Goal: Task Accomplishment & Management: Manage account settings

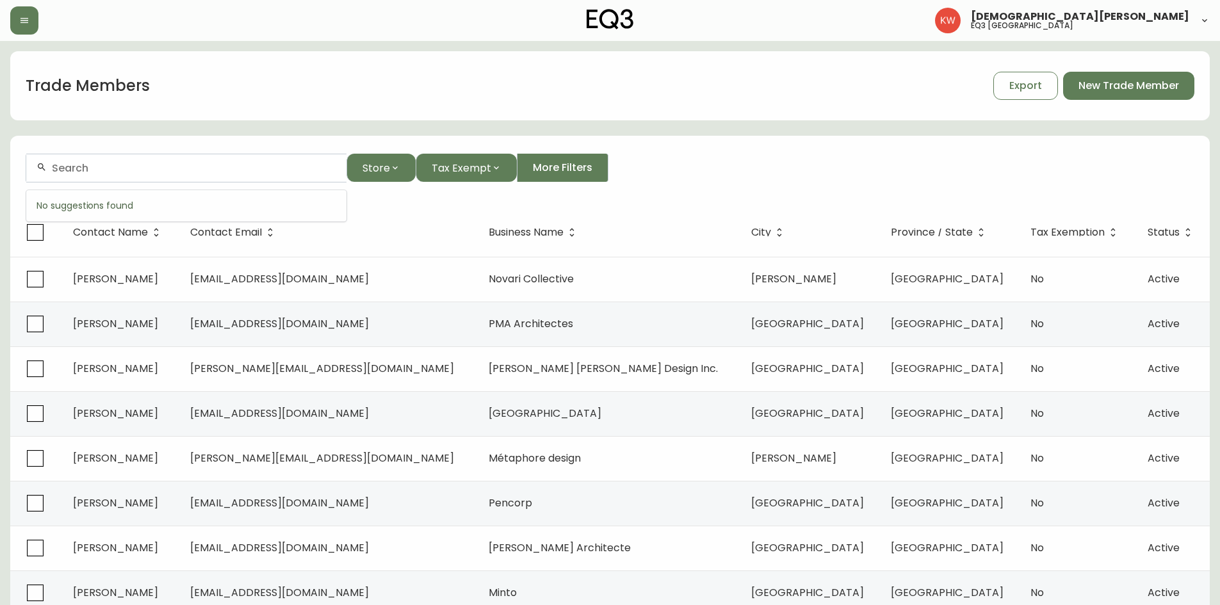
click at [181, 171] on input "text" at bounding box center [194, 168] width 284 height 12
paste input "[EMAIL_ADDRESS][DOMAIN_NAME]"
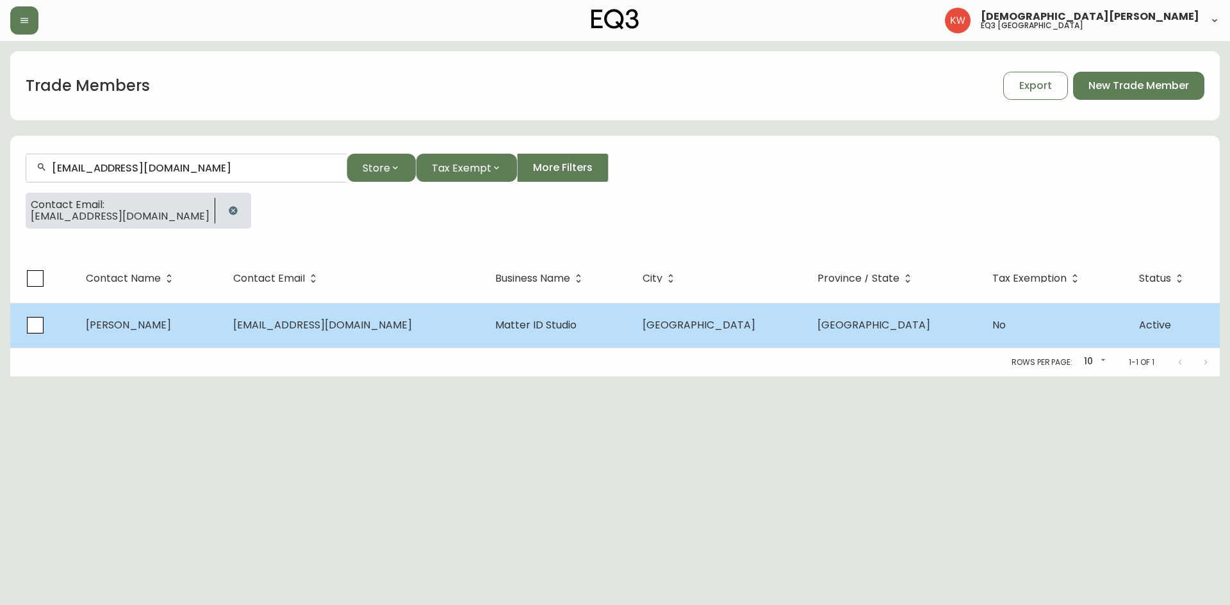
type input "[EMAIL_ADDRESS][DOMAIN_NAME]"
click at [170, 329] on td "[PERSON_NAME]" at bounding box center [149, 325] width 147 height 45
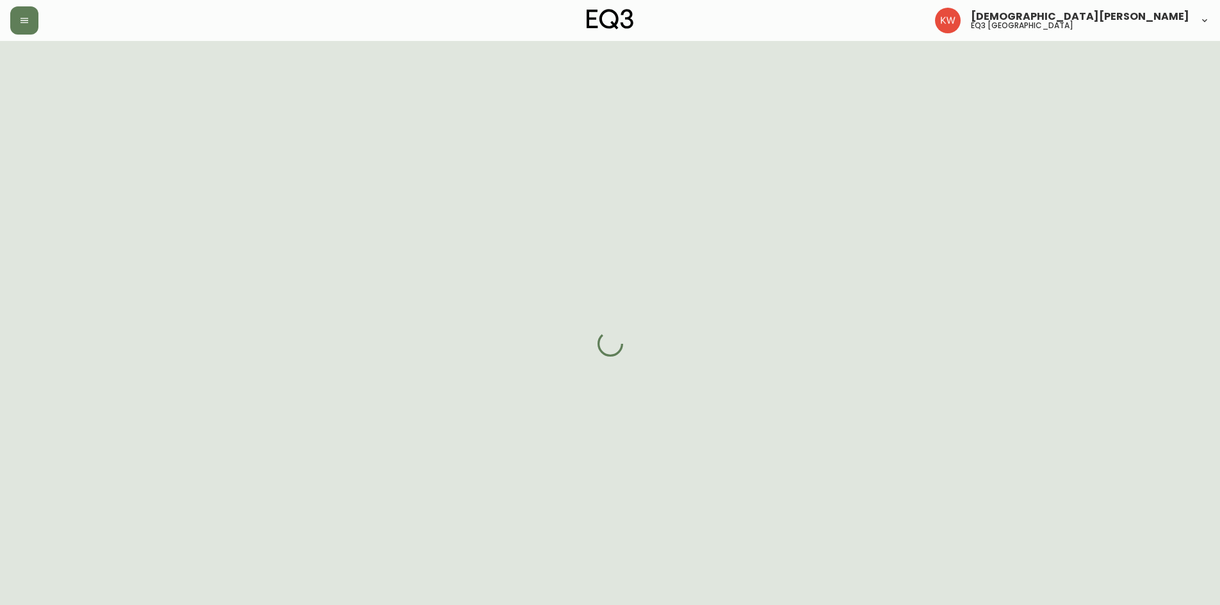
select select "AB"
select select "CA"
select select "CA_EN"
select select "Other"
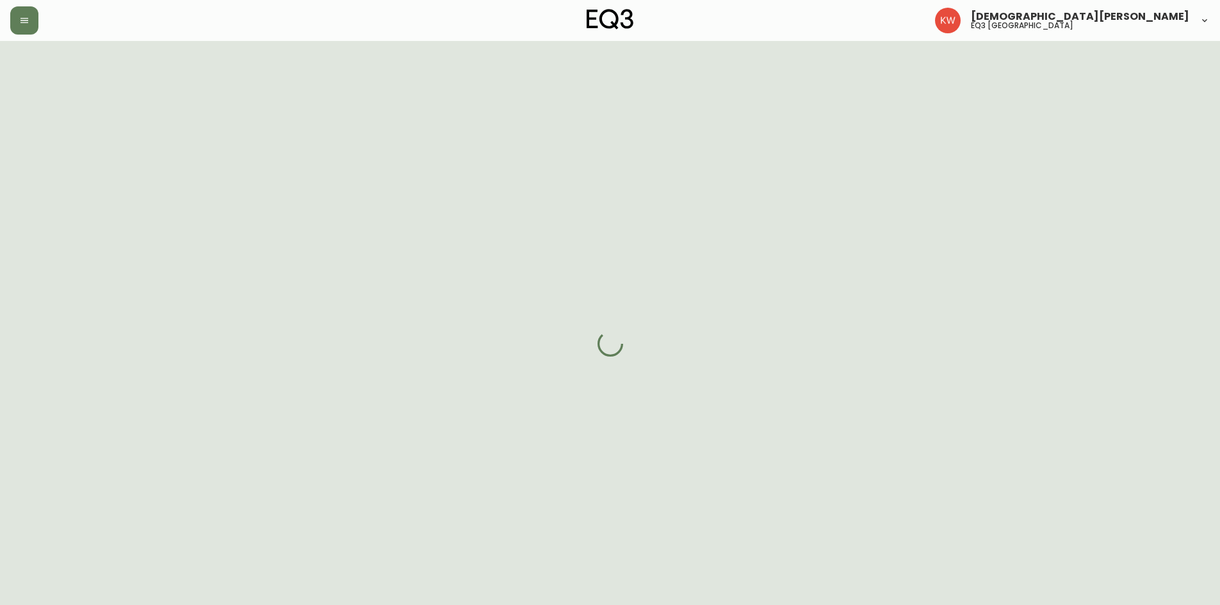
select select "false"
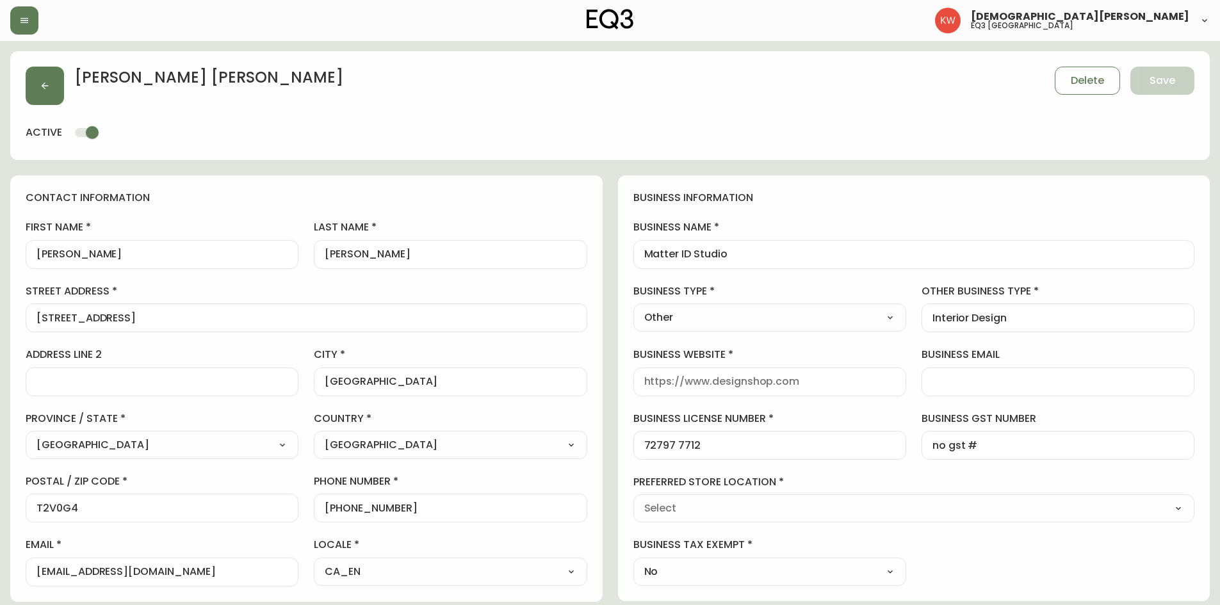
type input "EQ3 [GEOGRAPHIC_DATA]"
select select "cjw10z96m00006gs08l3o91tv"
drag, startPoint x: 375, startPoint y: 256, endPoint x: 304, endPoint y: 256, distance: 71.1
click at [304, 256] on div "first name [PERSON_NAME] last name [PERSON_NAME][GEOGRAPHIC_DATA] address [STRE…" at bounding box center [307, 403] width 562 height 366
drag, startPoint x: 757, startPoint y: 257, endPoint x: 627, endPoint y: 256, distance: 130.1
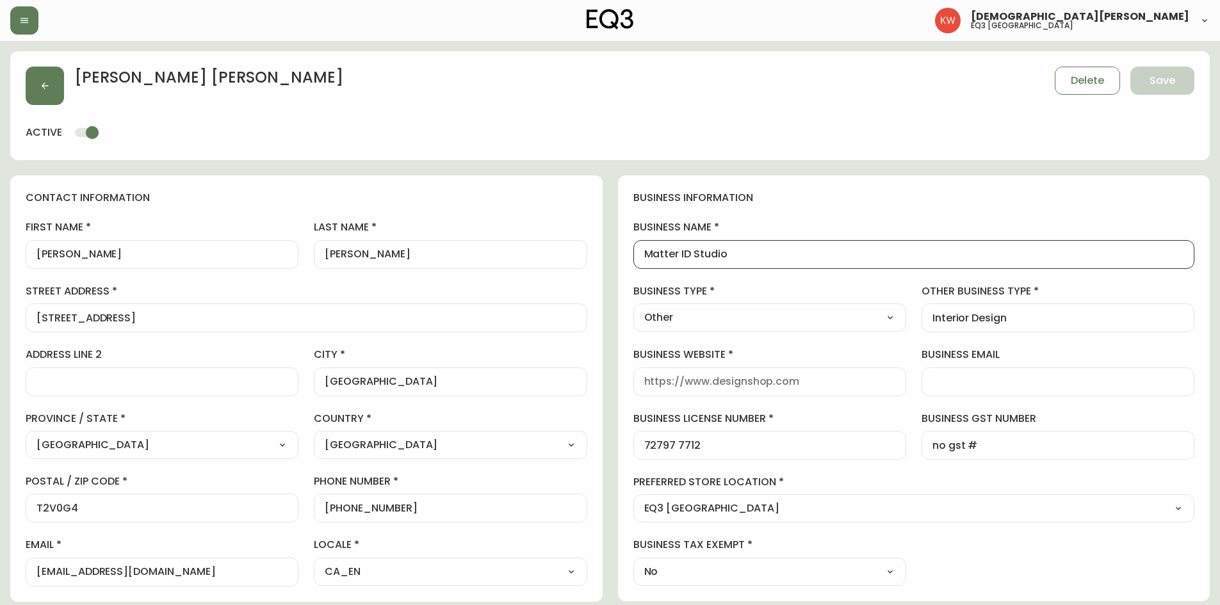
click at [627, 256] on div "business information business name Matter ID Studio business type Other Select …" at bounding box center [914, 389] width 593 height 426
drag, startPoint x: 183, startPoint y: 573, endPoint x: 29, endPoint y: 573, distance: 153.8
click at [29, 573] on div "[EMAIL_ADDRESS][DOMAIN_NAME]" at bounding box center [162, 572] width 273 height 29
drag, startPoint x: 135, startPoint y: 315, endPoint x: 38, endPoint y: 303, distance: 97.5
click at [38, 303] on div "street address [STREET_ADDRESS]" at bounding box center [307, 308] width 562 height 48
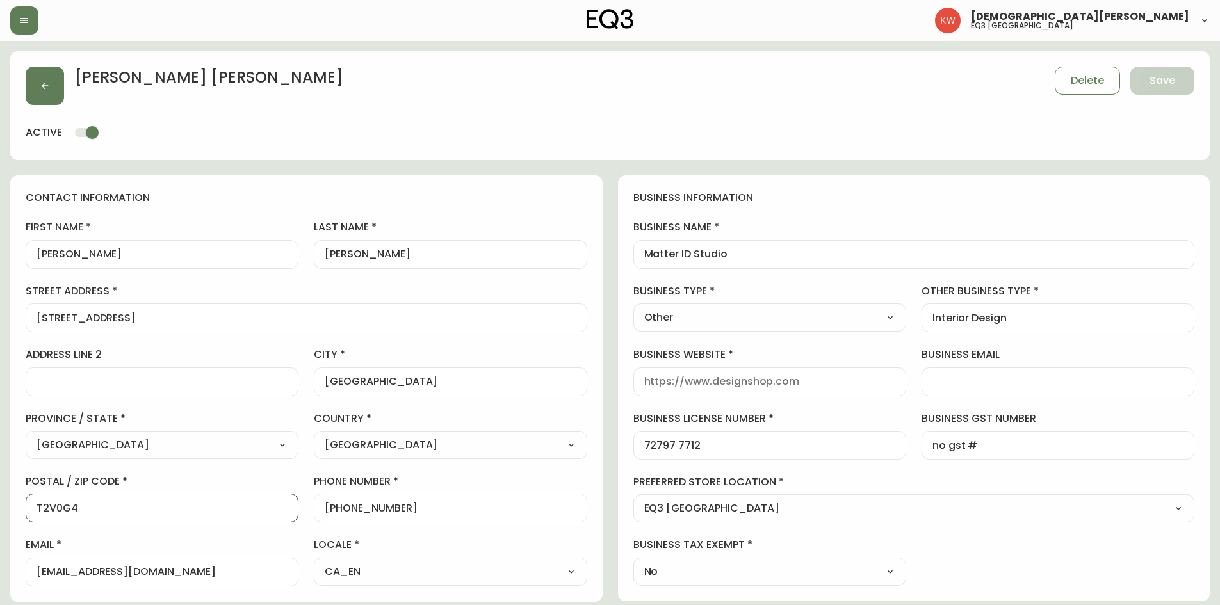
drag, startPoint x: 122, startPoint y: 508, endPoint x: 3, endPoint y: 511, distance: 118.6
click at [3, 511] on main "[PERSON_NAME] Delete Save active contact information first name [PERSON_NAME] l…" at bounding box center [610, 553] width 1220 height 1024
drag, startPoint x: 193, startPoint y: 568, endPoint x: 28, endPoint y: 566, distance: 165.3
click at [28, 566] on div "[EMAIL_ADDRESS][DOMAIN_NAME]" at bounding box center [162, 572] width 273 height 29
click at [58, 83] on button "button" at bounding box center [45, 86] width 38 height 38
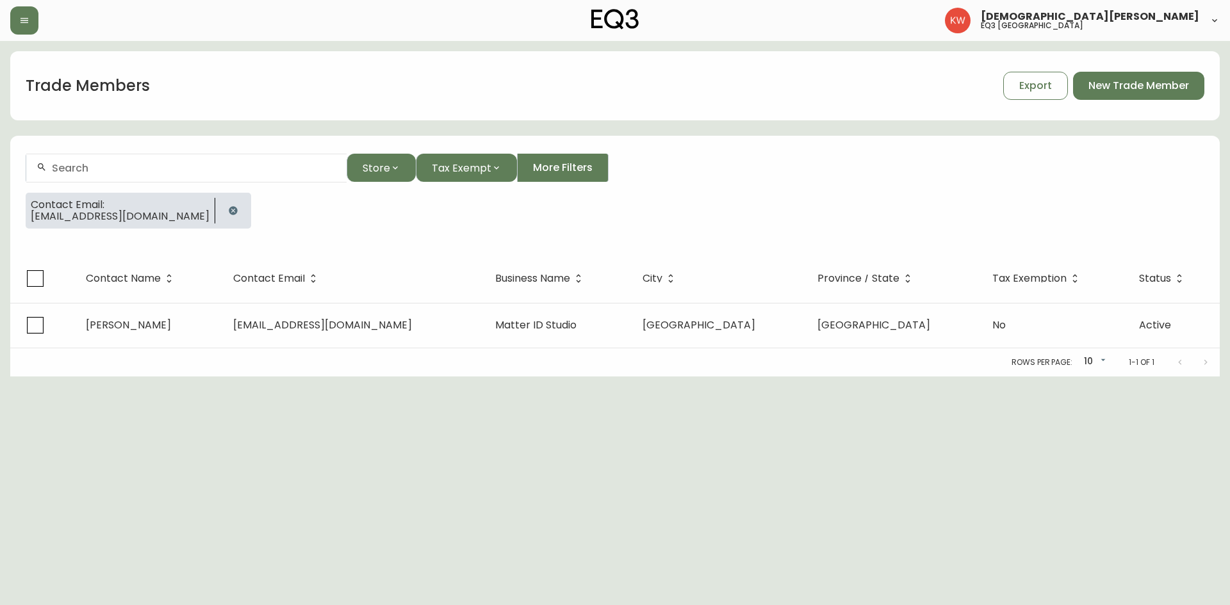
click at [229, 208] on icon "button" at bounding box center [233, 210] width 8 height 8
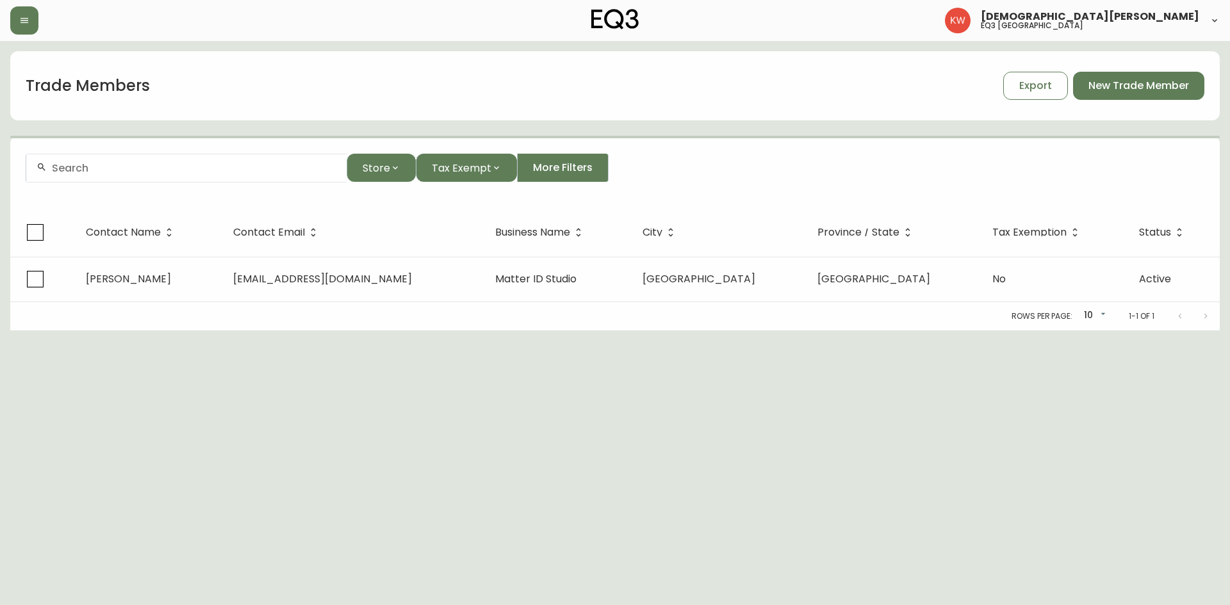
click at [178, 179] on div at bounding box center [186, 168] width 320 height 29
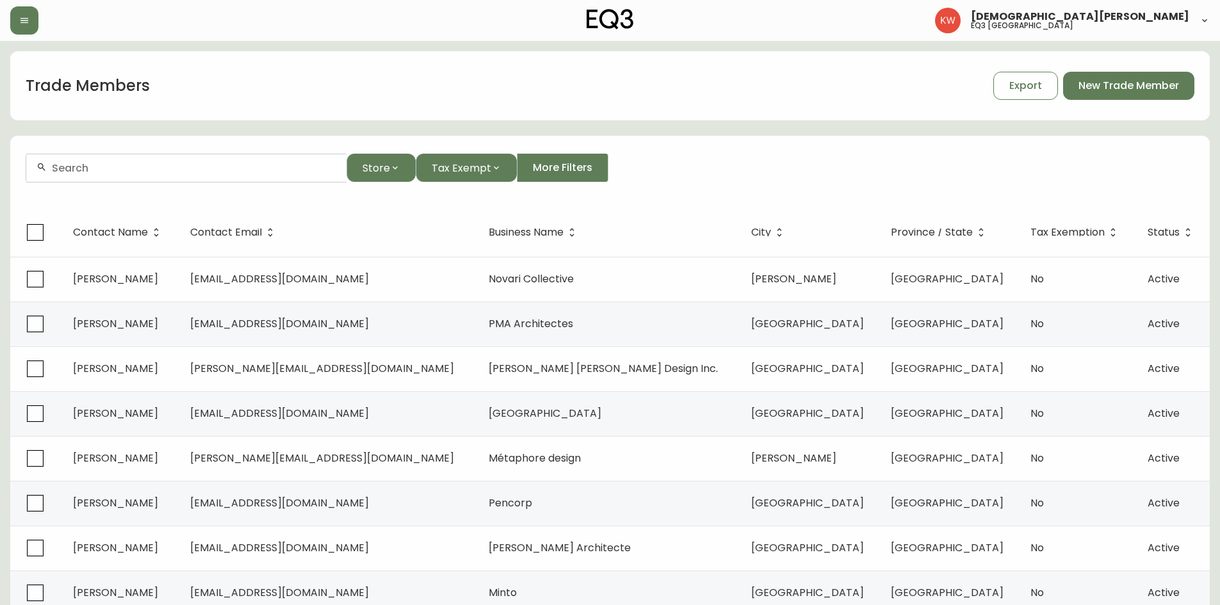
paste input "[PERSON_NAME][EMAIL_ADDRESS][DOMAIN_NAME]"
type input "[PERSON_NAME][EMAIL_ADDRESS][DOMAIN_NAME]"
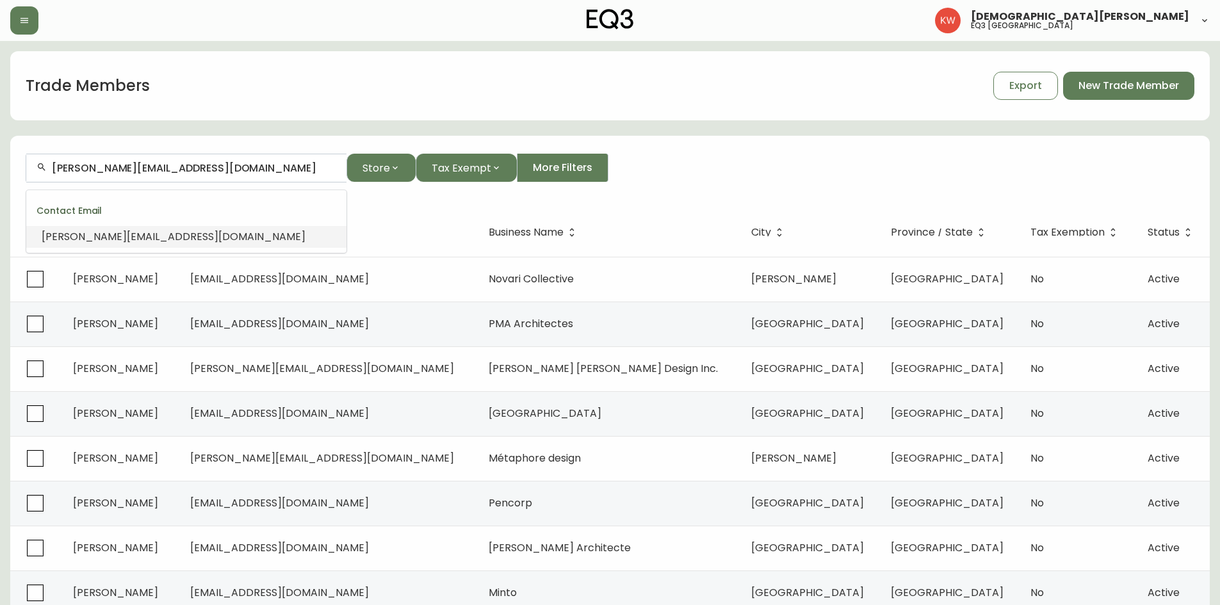
click at [140, 236] on span "[PERSON_NAME][EMAIL_ADDRESS][DOMAIN_NAME]" at bounding box center [174, 236] width 264 height 15
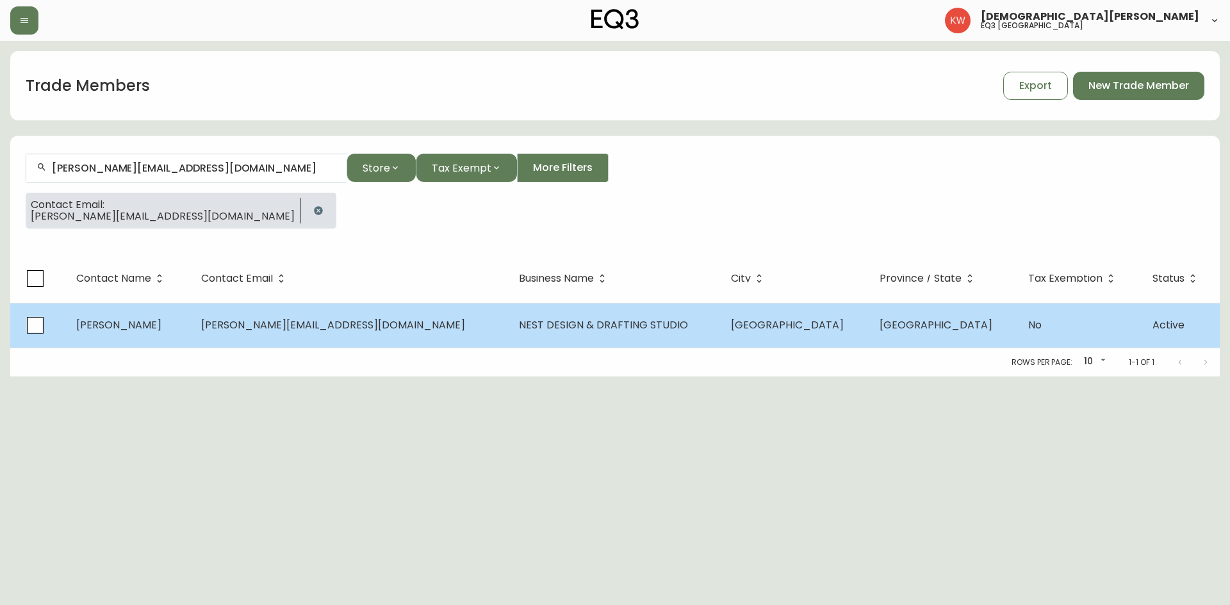
click at [191, 313] on td "[PERSON_NAME]" at bounding box center [128, 325] width 125 height 45
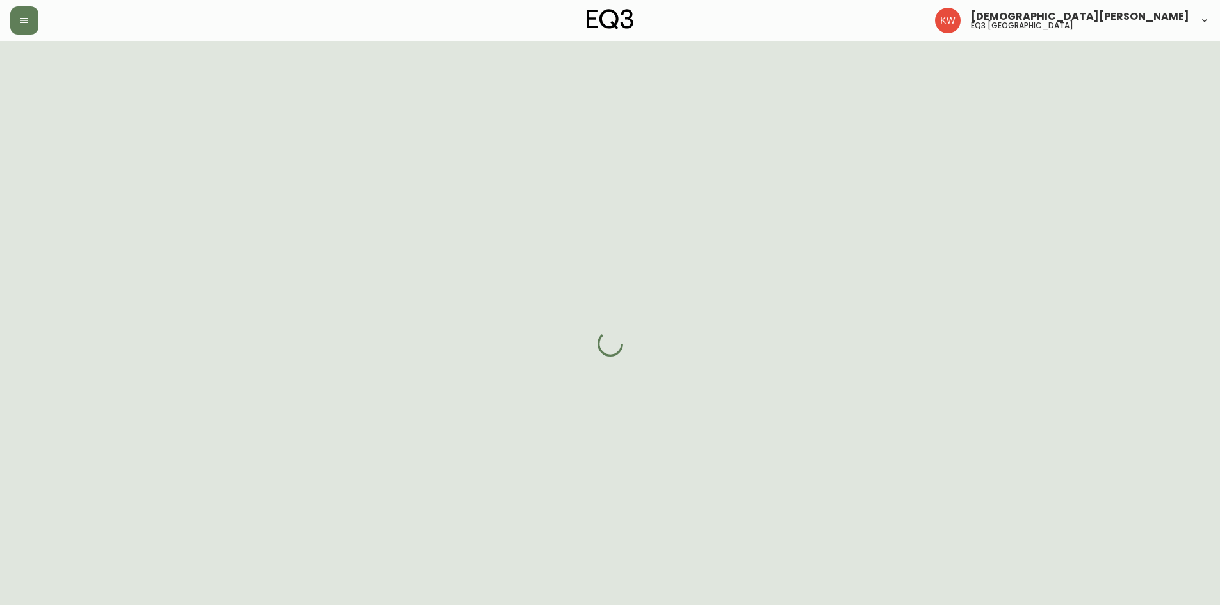
select select "AB"
select select "CA"
select select "CA_EN"
select select "Other"
select select "Architect"
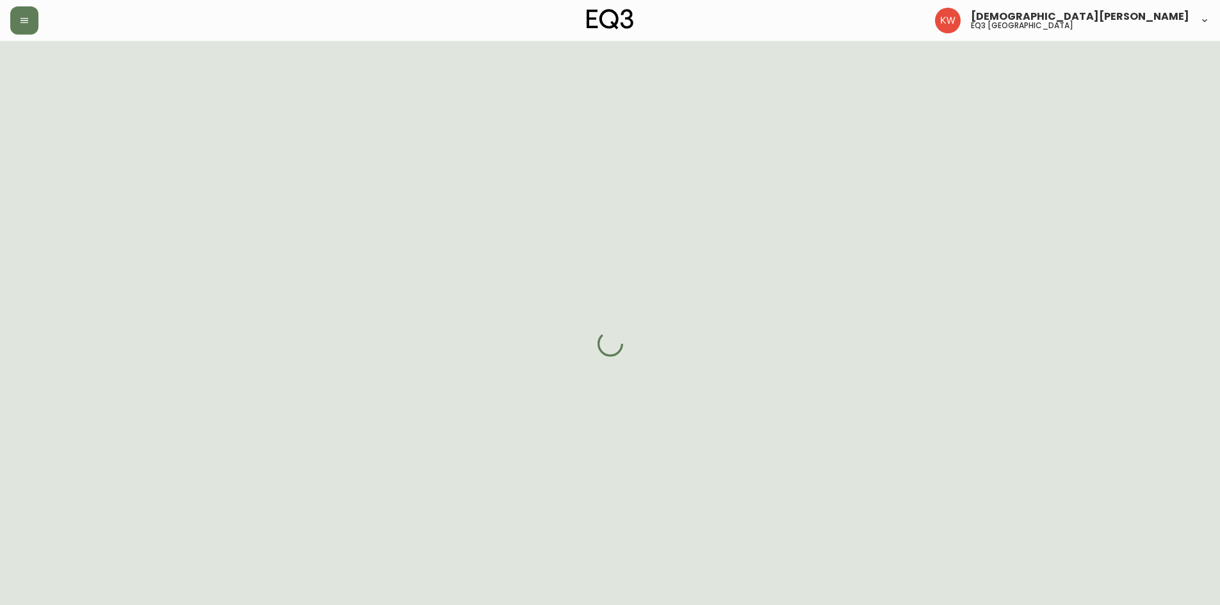
select select "cjw10z96m00006gs08l3o91tv"
select select "false"
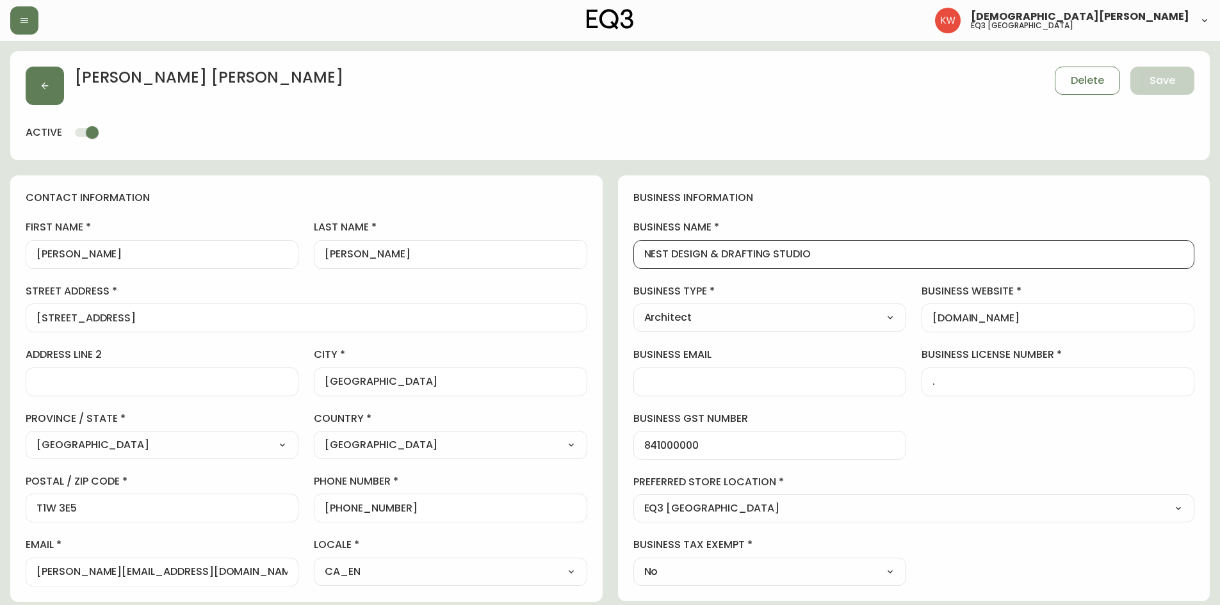
drag, startPoint x: 835, startPoint y: 252, endPoint x: 629, endPoint y: 246, distance: 205.7
click at [629, 246] on div "business information business name NEST DESIGN & DRAFTING STUDIO business type …" at bounding box center [914, 389] width 593 height 426
click at [59, 90] on button "button" at bounding box center [45, 86] width 38 height 38
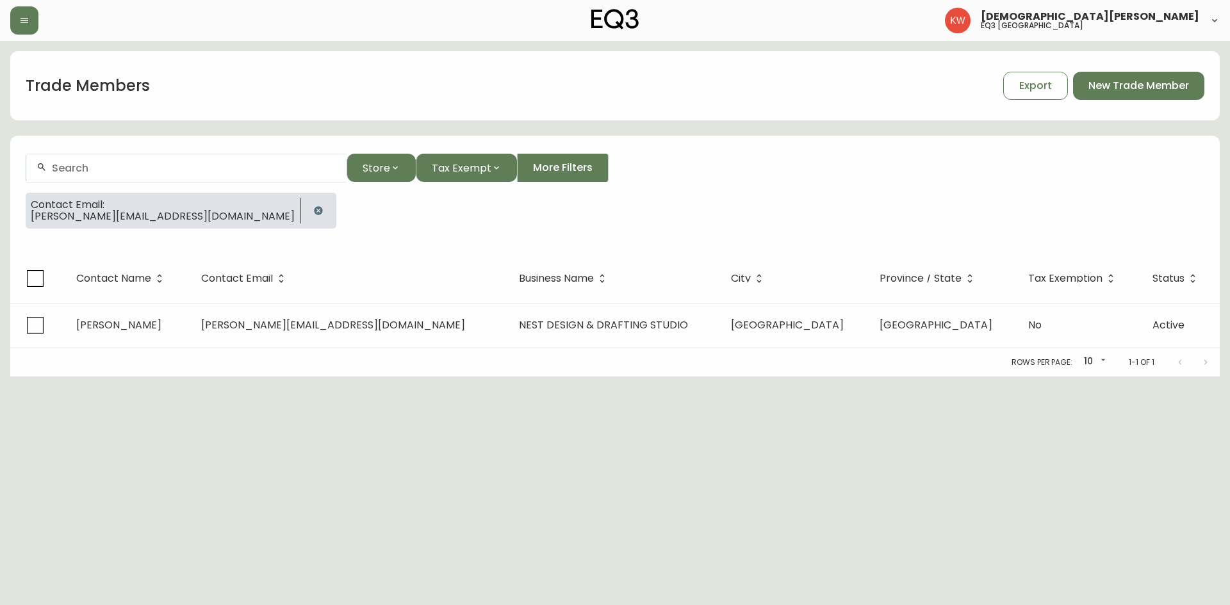
click at [314, 209] on icon "button" at bounding box center [318, 210] width 8 height 8
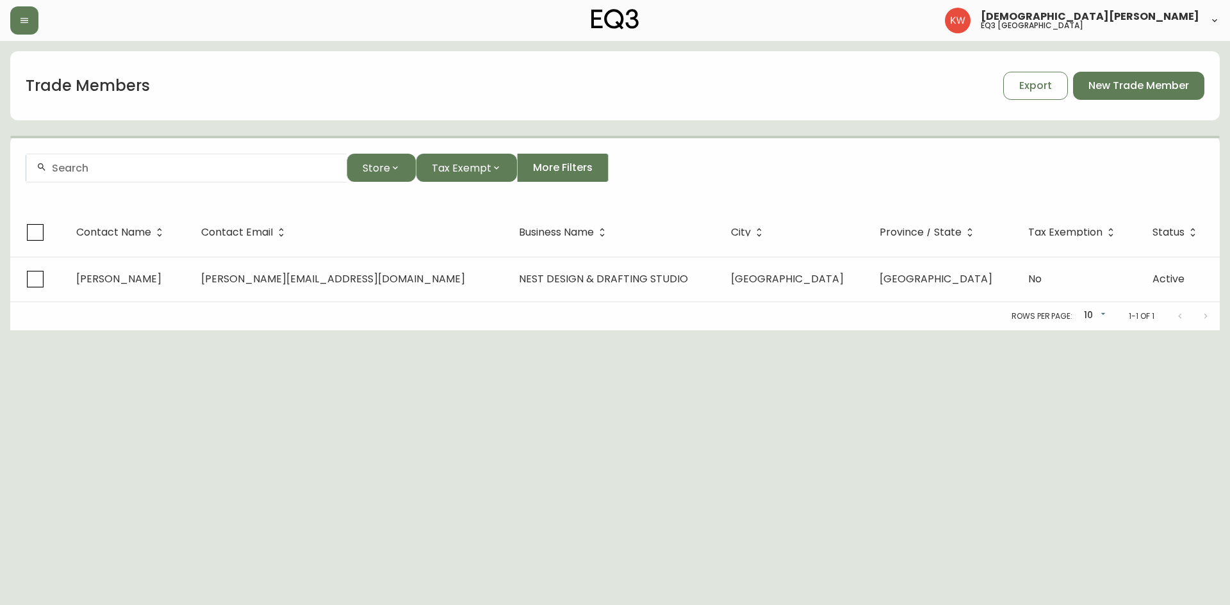
click at [152, 176] on div at bounding box center [186, 168] width 320 height 29
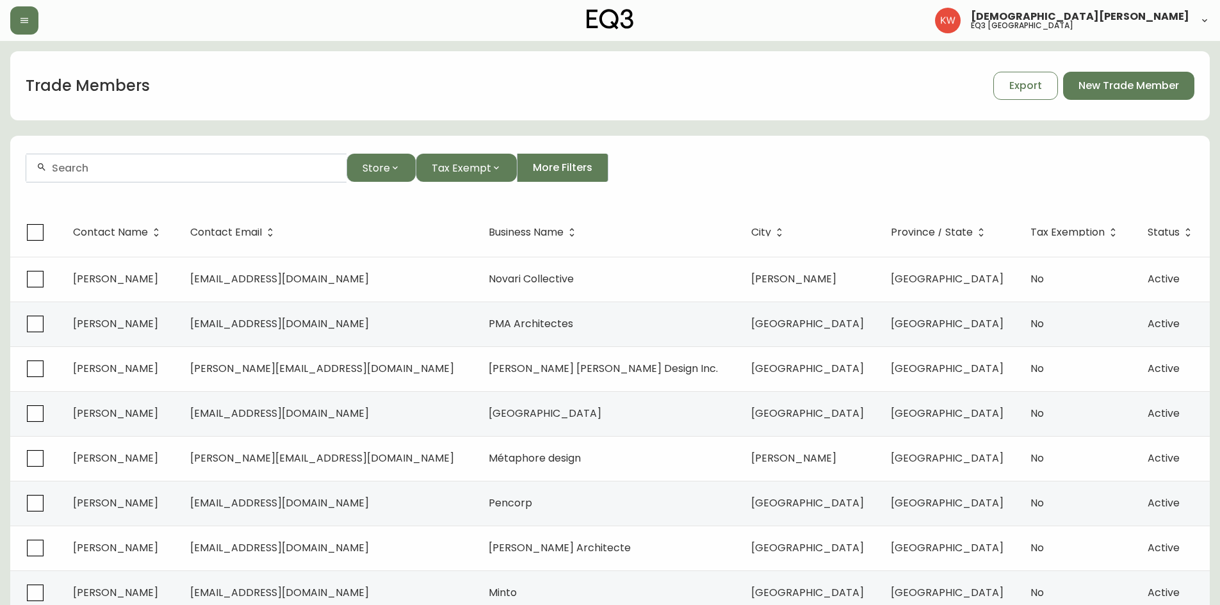
paste input "[EMAIL_ADDRESS][PERSON_NAME][DOMAIN_NAME]"
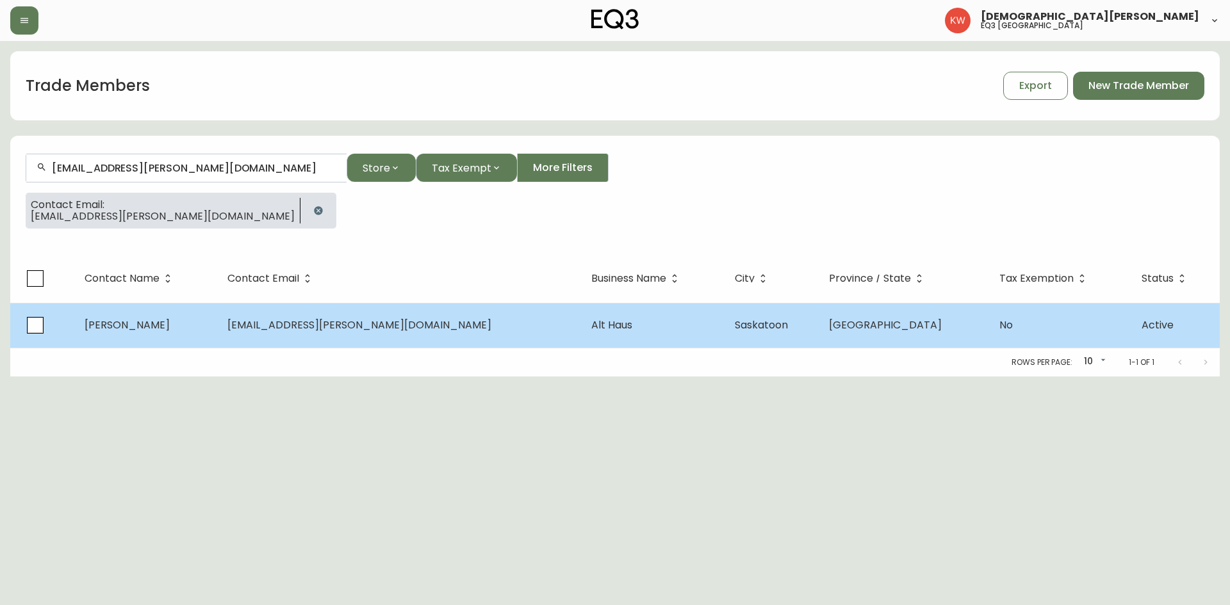
type input "[EMAIL_ADDRESS][PERSON_NAME][DOMAIN_NAME]"
click at [218, 318] on td "[PERSON_NAME]" at bounding box center [146, 325] width 144 height 45
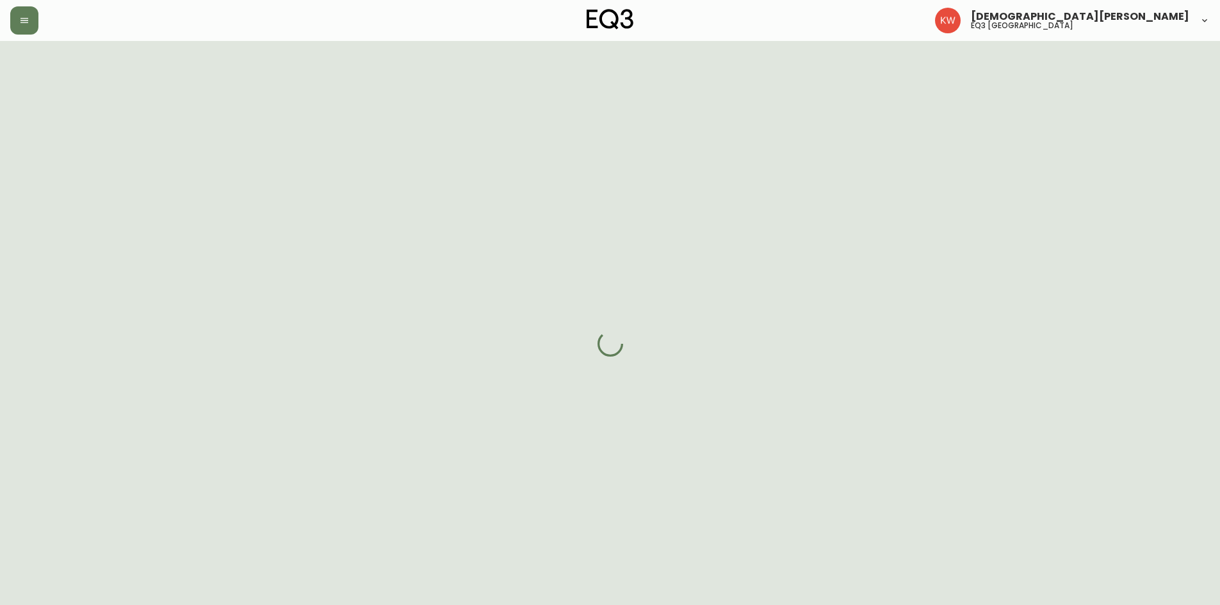
select select "SK"
select select "CA"
select select "CA_EN"
select select "Other"
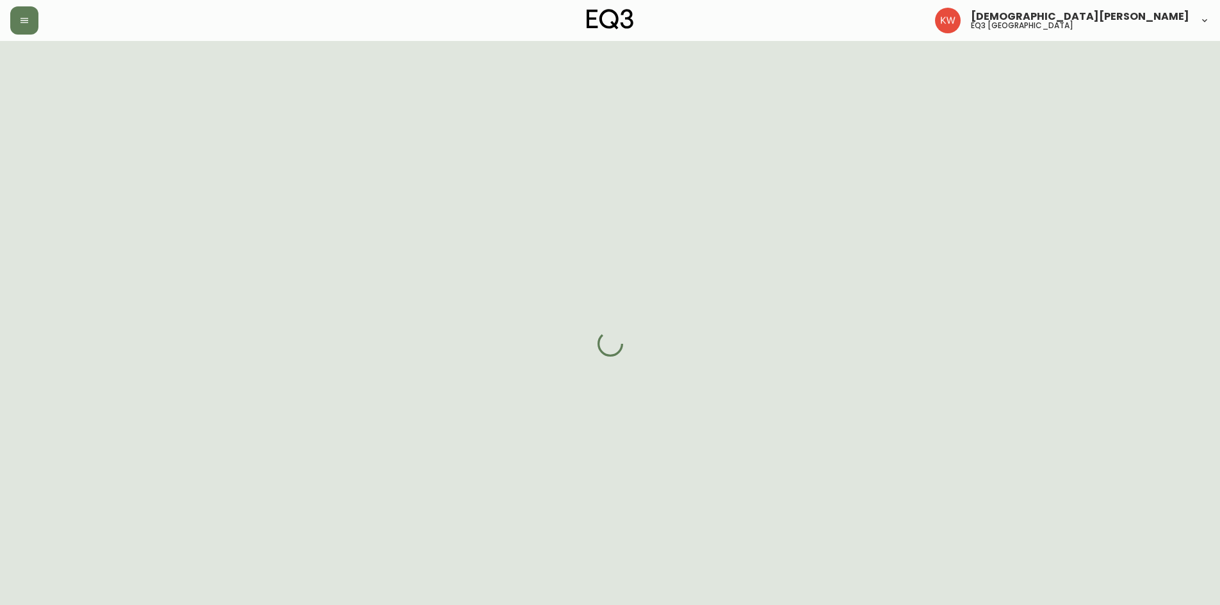
select select "cjw10z96m00006gs08l3o91tv"
select select "false"
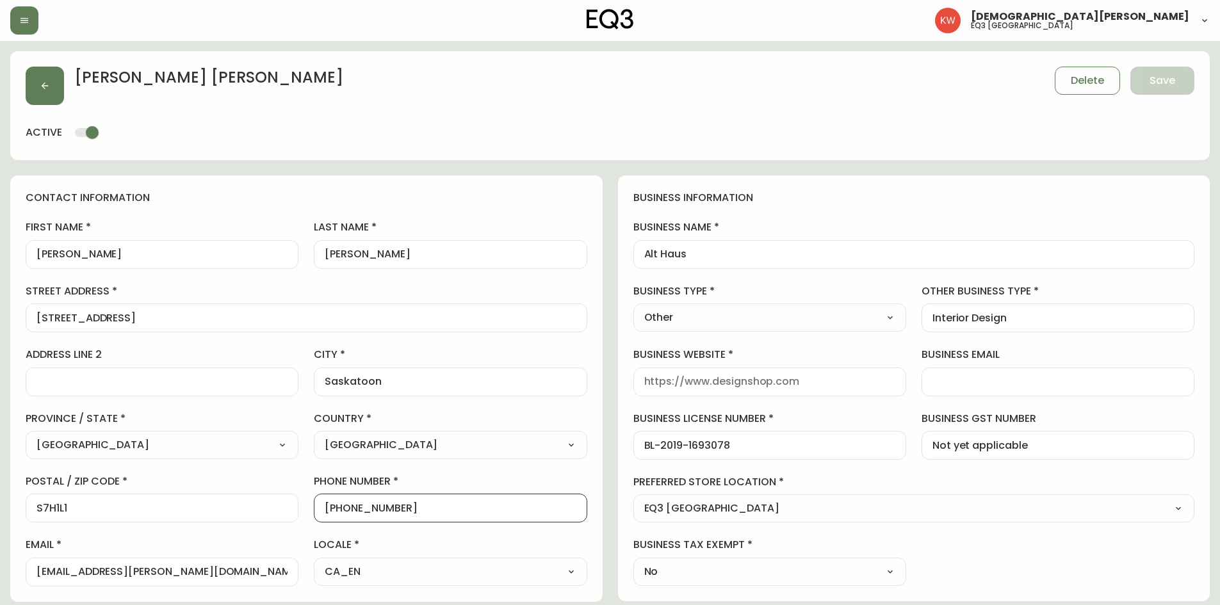
drag, startPoint x: 413, startPoint y: 512, endPoint x: 335, endPoint y: 511, distance: 78.2
click at [335, 511] on input "[PHONE_NUMBER]" at bounding box center [450, 508] width 251 height 12
drag, startPoint x: 142, startPoint y: 571, endPoint x: 72, endPoint y: 572, distance: 69.2
click at [72, 572] on input "[EMAIL_ADDRESS][PERSON_NAME][DOMAIN_NAME]" at bounding box center [162, 572] width 251 height 12
click at [759, 379] on input "business website" at bounding box center [770, 382] width 251 height 12
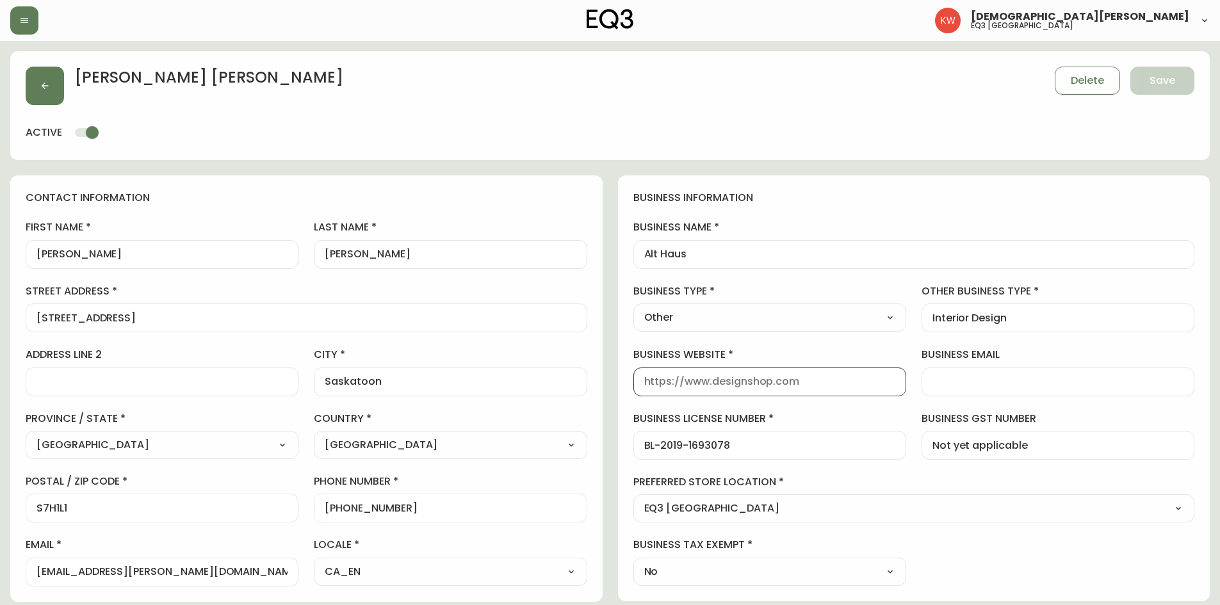
paste input "[PERSON_NAME][DOMAIN_NAME]"
type input "[PERSON_NAME][DOMAIN_NAME]"
click at [764, 317] on select "Select Interior Designer Architect Home Builder Contractor Real Estate Agent Ho…" at bounding box center [770, 317] width 273 height 19
select select "Interior Designer"
click at [634, 308] on select "Select Interior Designer Architect Home Builder Contractor Real Estate Agent Ho…" at bounding box center [770, 317] width 273 height 19
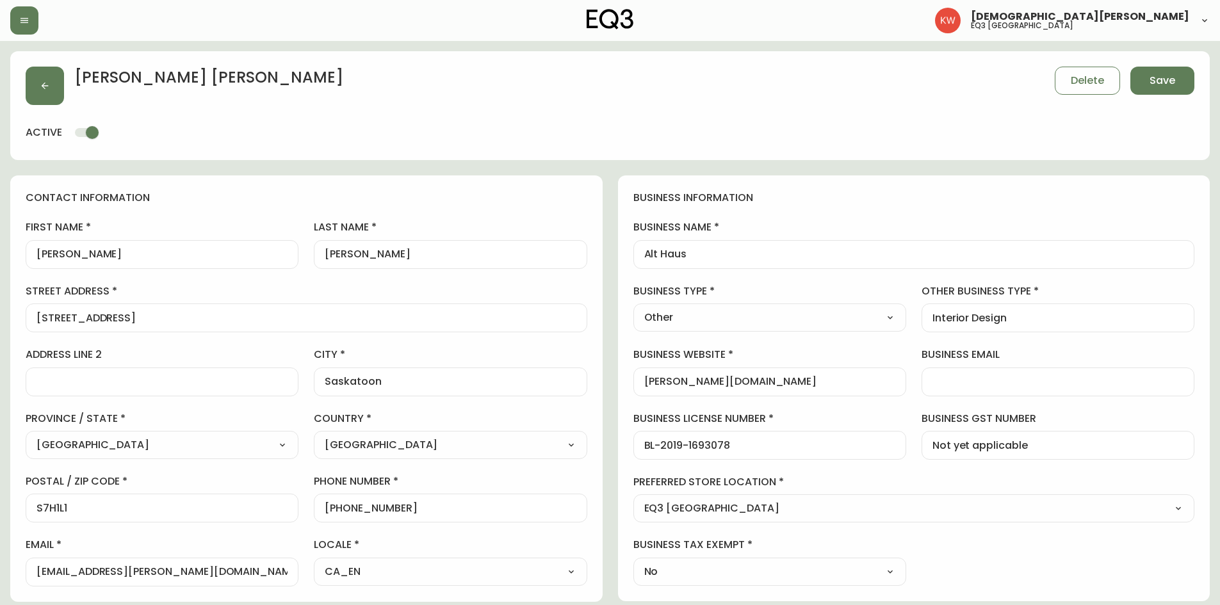
type input "Interior Designer"
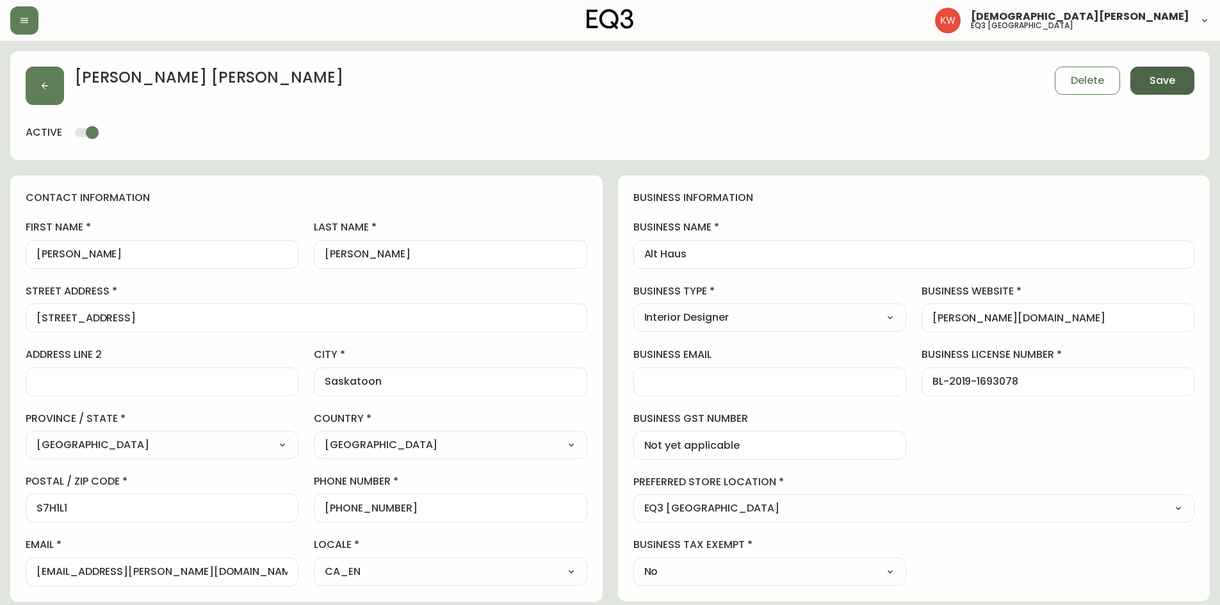
click at [1158, 85] on span "Save" at bounding box center [1163, 81] width 26 height 14
select select
type input "Other"
select select "Other"
click at [55, 89] on button "button" at bounding box center [45, 86] width 38 height 38
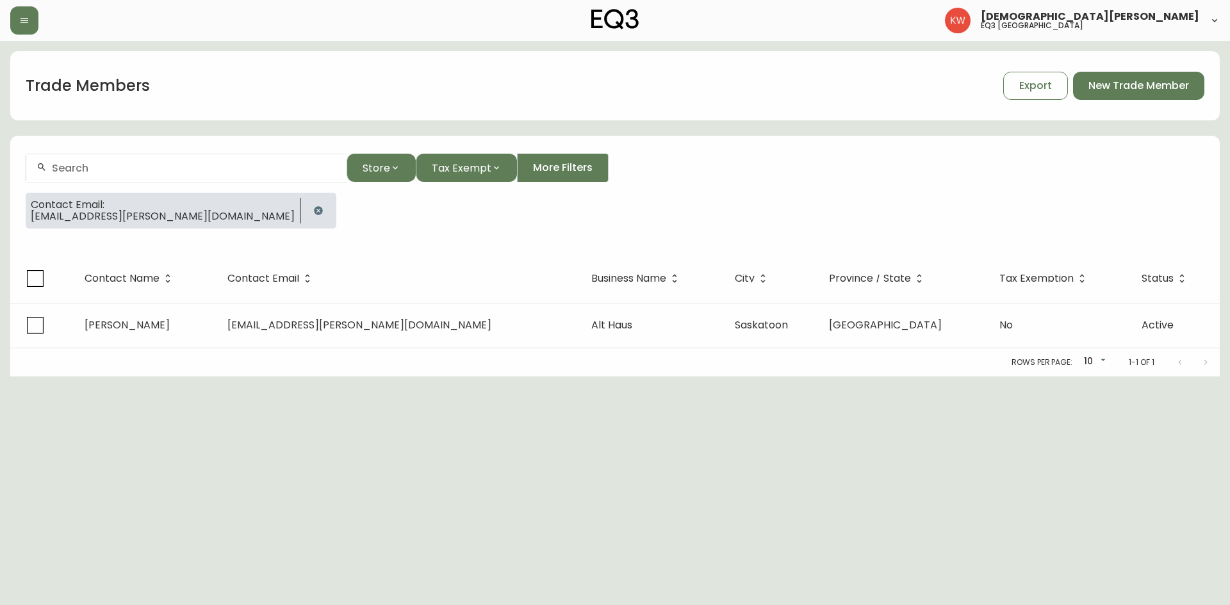
click at [314, 211] on icon "button" at bounding box center [318, 210] width 8 height 8
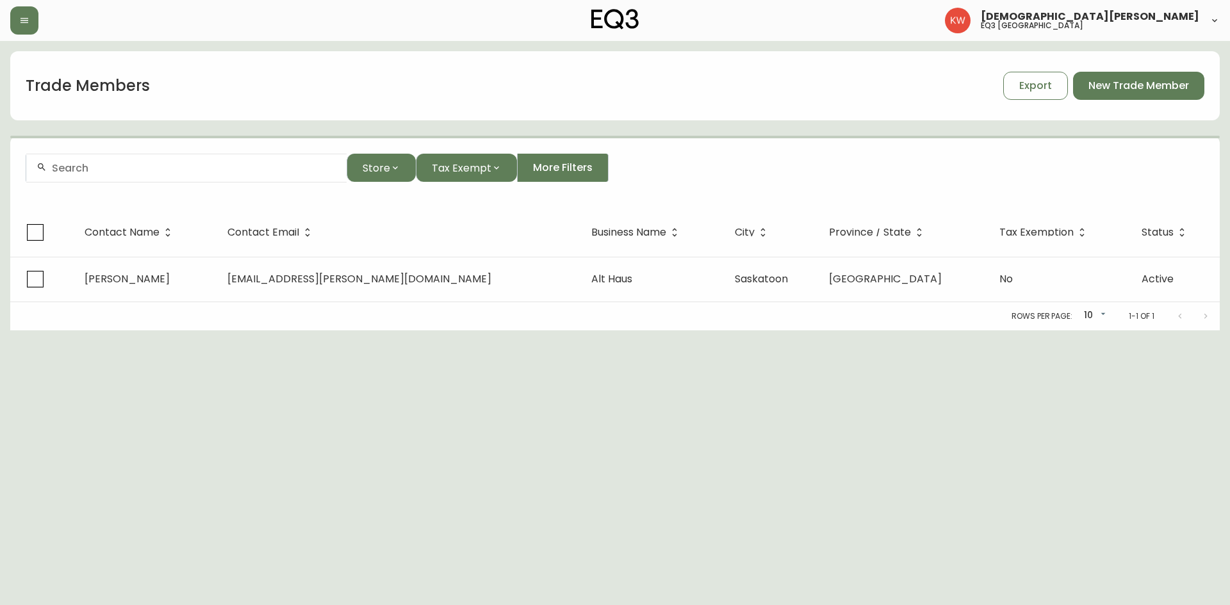
click at [125, 176] on div at bounding box center [186, 168] width 320 height 29
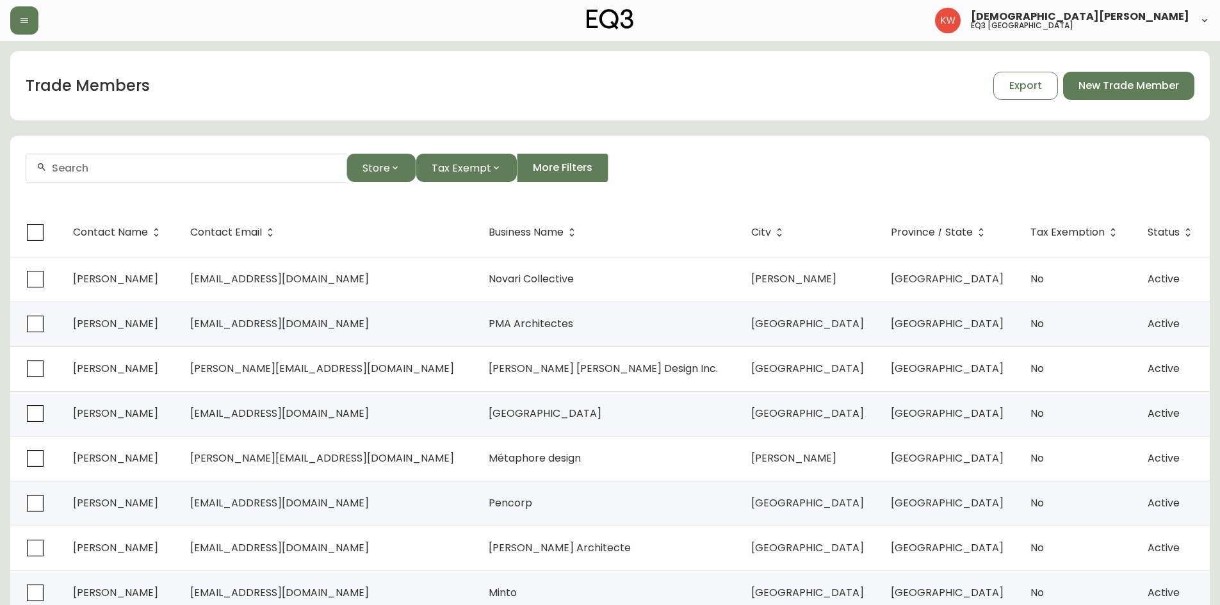
paste input "[PERSON_NAME] Design"
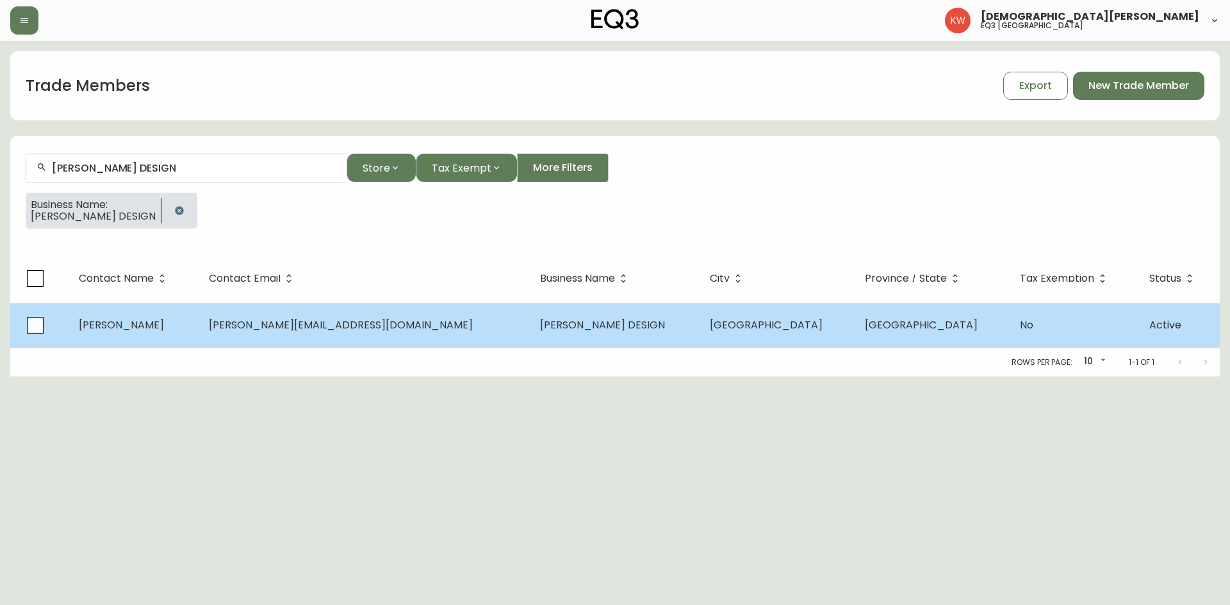
type input "[PERSON_NAME] DESIGN"
click at [189, 311] on td "[PERSON_NAME]" at bounding box center [134, 325] width 131 height 45
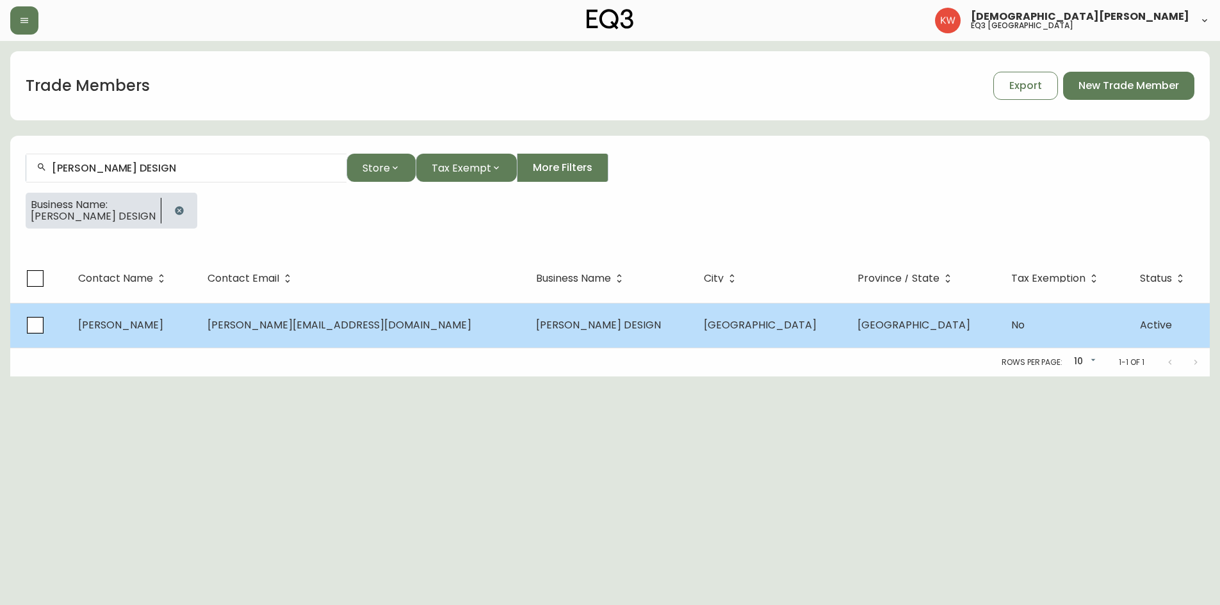
select select "AB"
select select "CA"
select select "CA_EN"
select select "Other"
select select "Interior Designer"
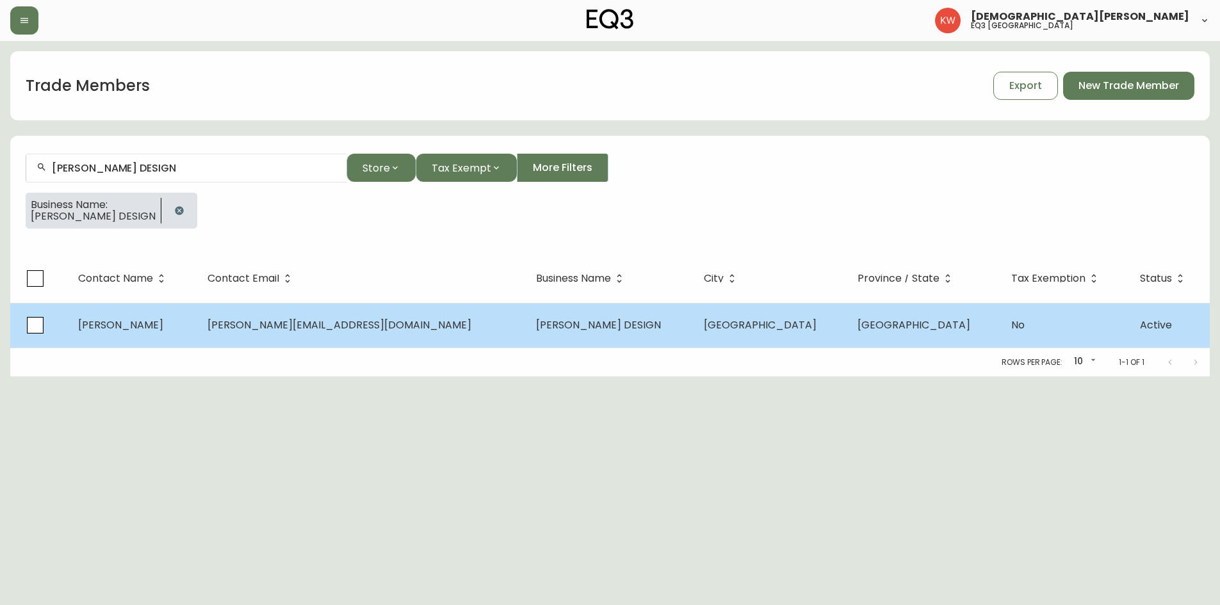
select select "false"
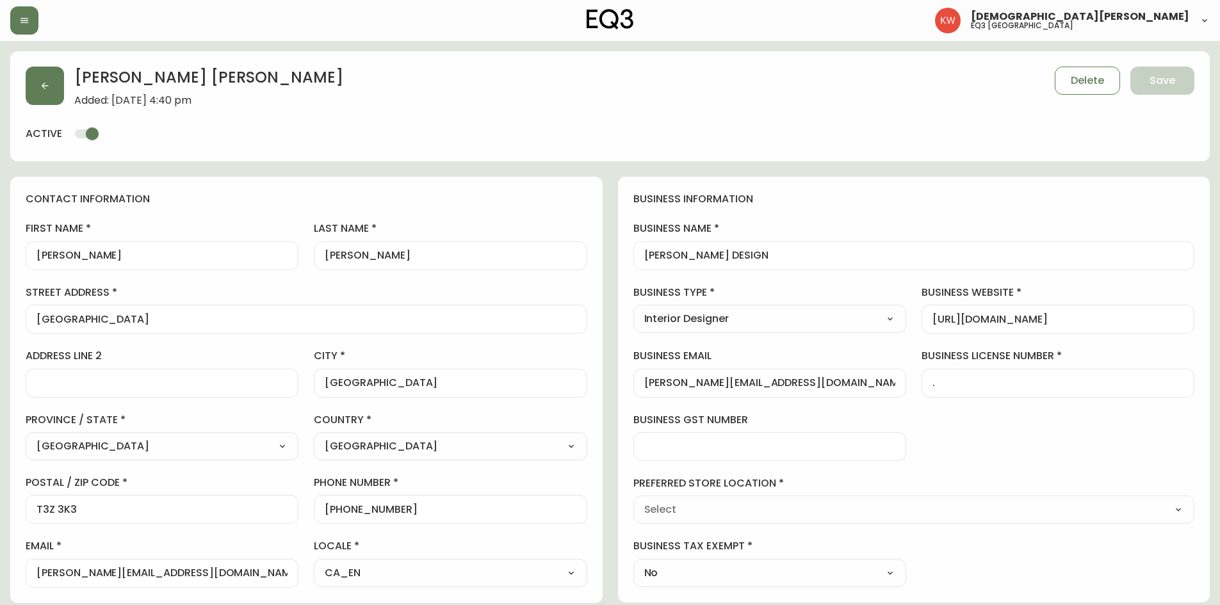
type input "EQ3 [GEOGRAPHIC_DATA]"
select select "cjw10z96m00006gs08l3o91tv"
click at [45, 86] on icon "button" at bounding box center [45, 86] width 10 height 10
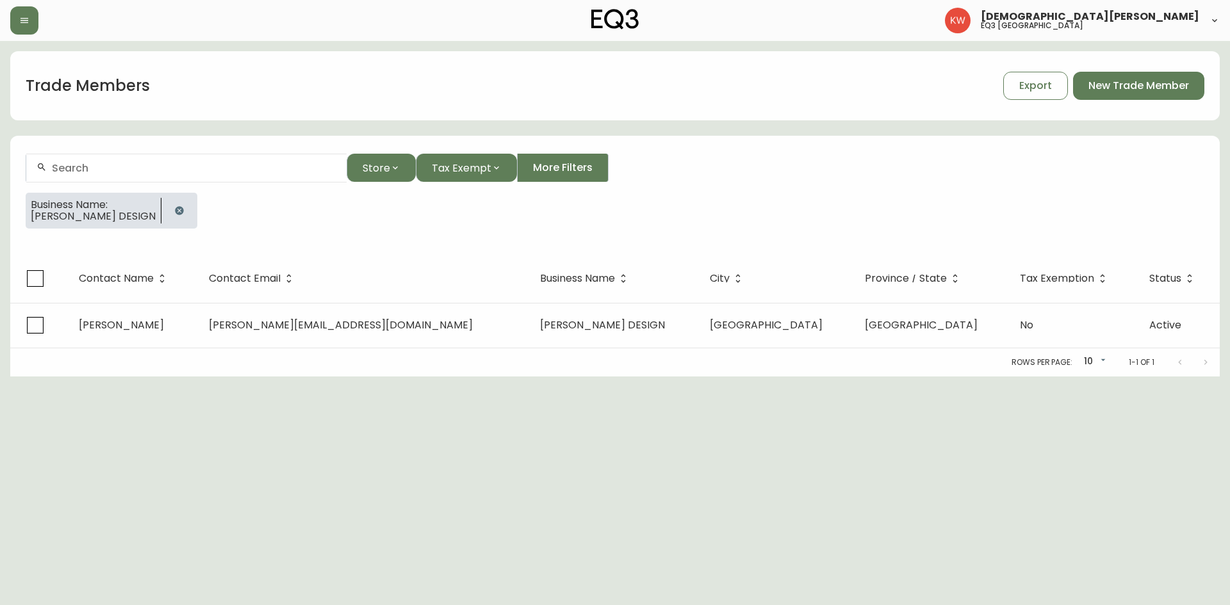
click at [175, 210] on icon "button" at bounding box center [179, 210] width 8 height 8
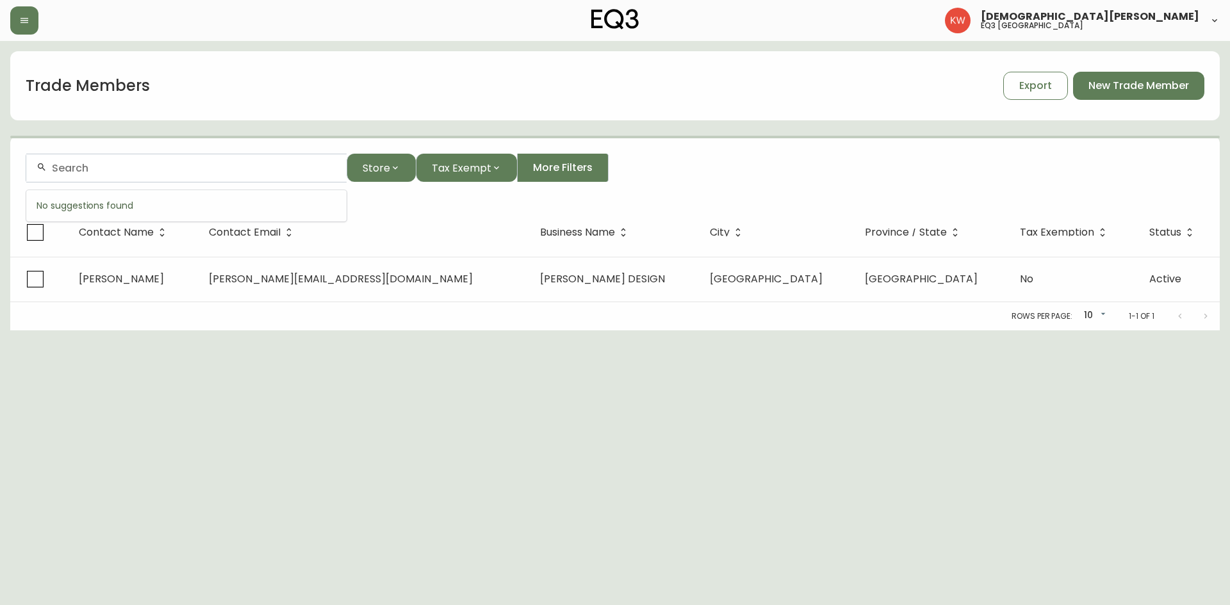
click at [140, 164] on input "text" at bounding box center [194, 168] width 284 height 12
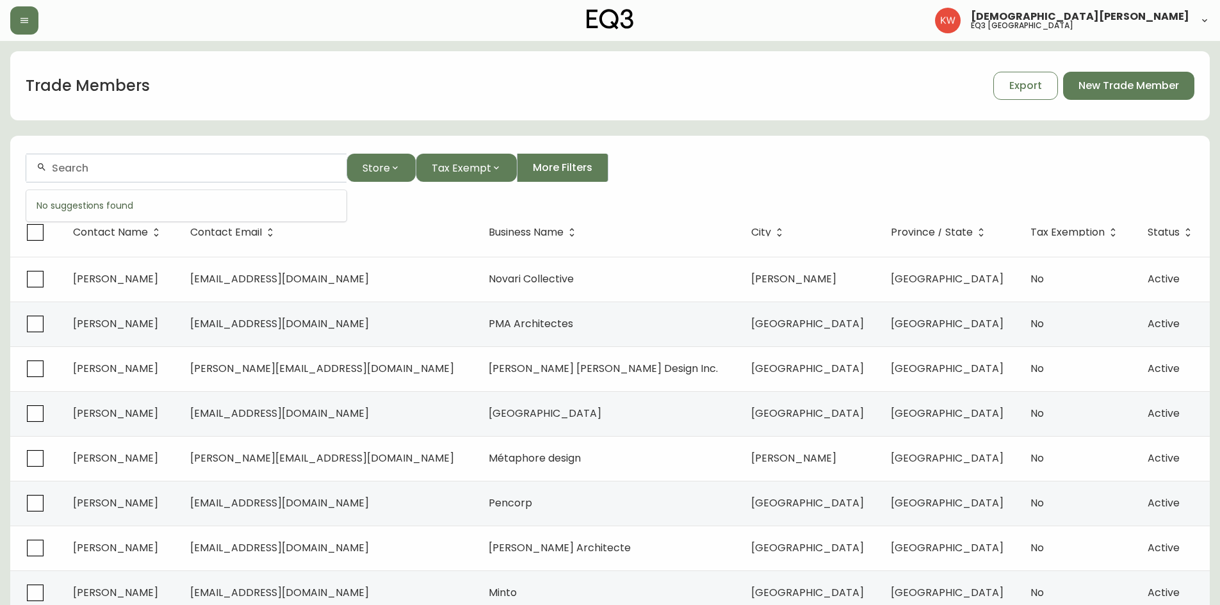
paste input "[EMAIL_ADDRESS][DOMAIN_NAME]"
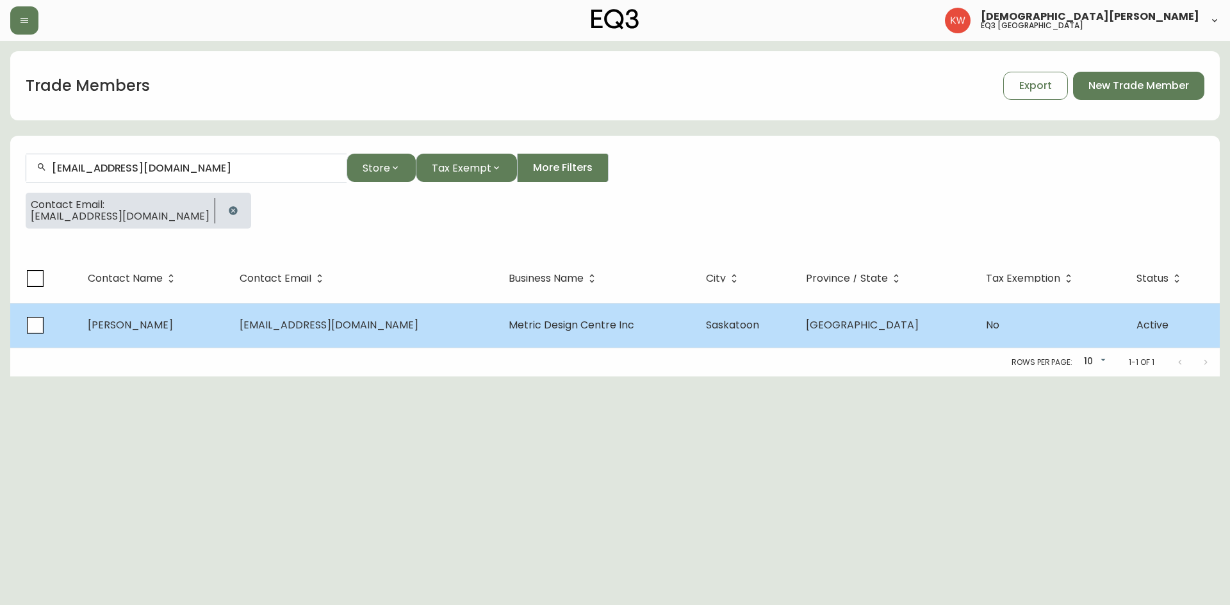
type input "[EMAIL_ADDRESS][DOMAIN_NAME]"
click at [171, 329] on td "[PERSON_NAME]" at bounding box center [154, 325] width 152 height 45
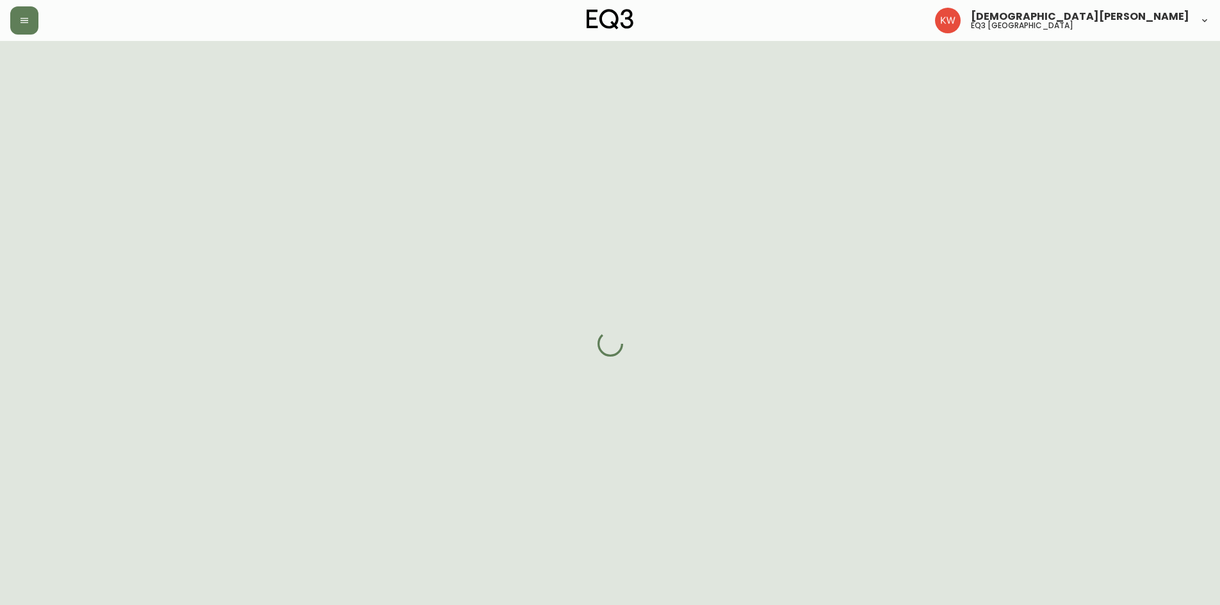
select select "SK"
select select "CA"
select select "CA_EN"
select select "Other"
select select "Interior Designer"
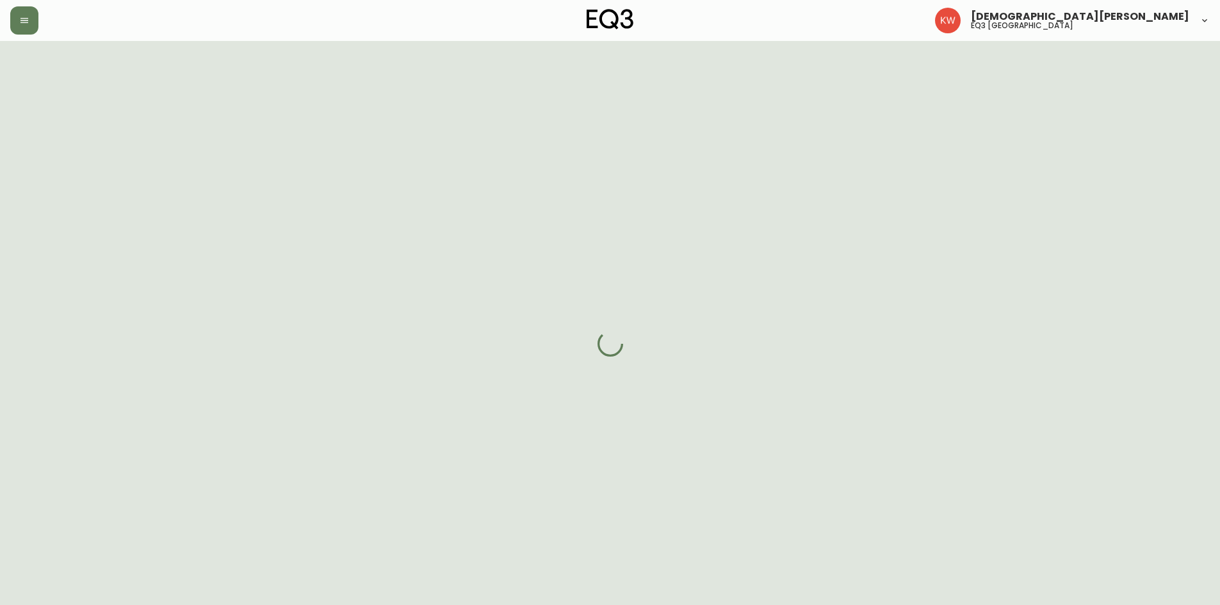
select select "false"
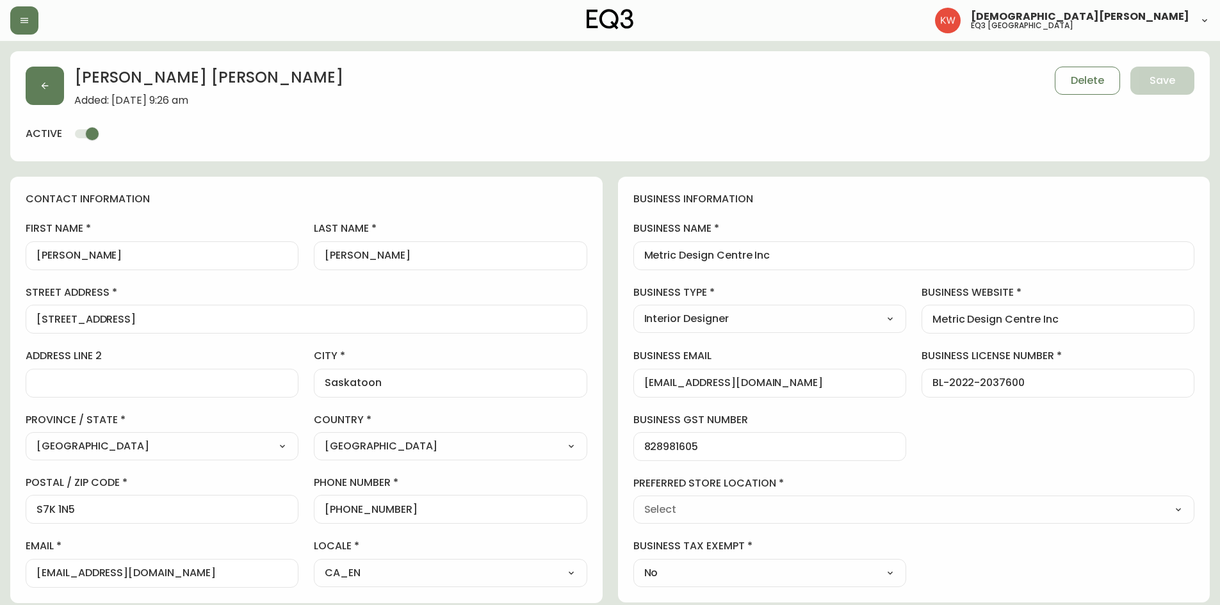
type input "EQ3 [GEOGRAPHIC_DATA]"
select select "cjw10z96m00006gs08l3o91tv"
click at [51, 81] on button "button" at bounding box center [45, 86] width 38 height 38
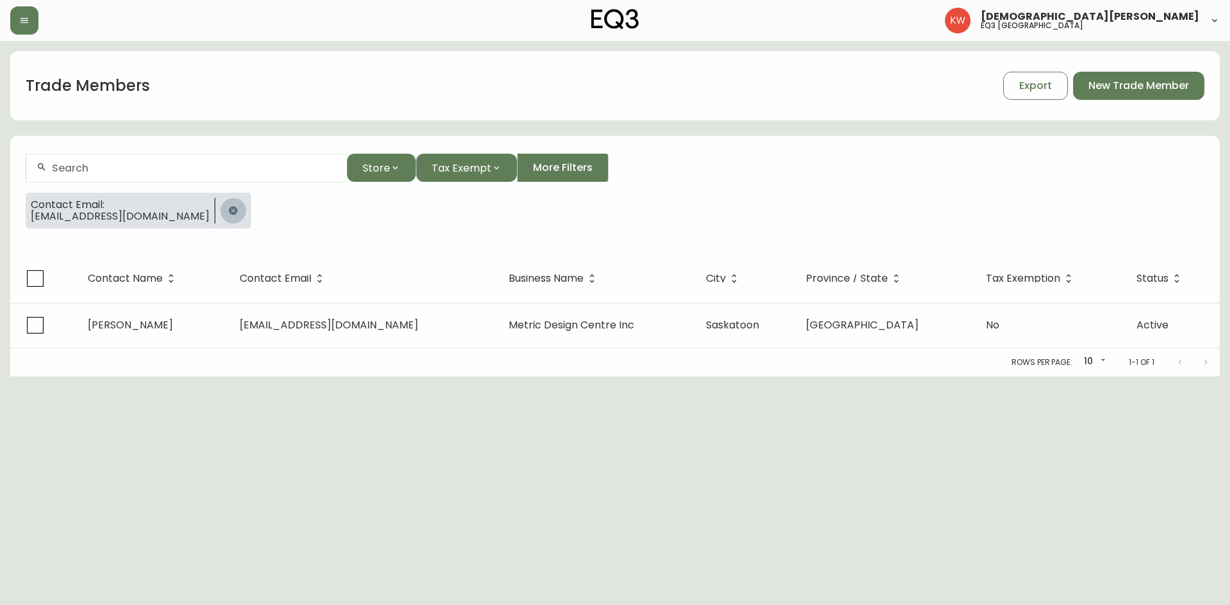
click at [228, 210] on icon "button" at bounding box center [233, 211] width 10 height 10
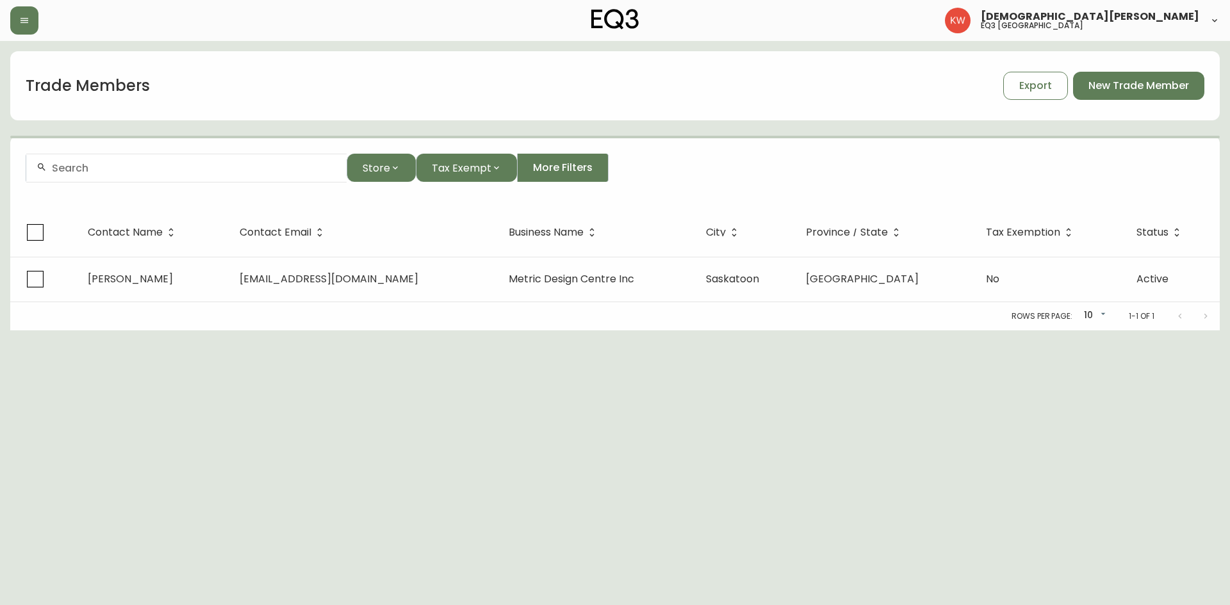
click at [185, 177] on div at bounding box center [186, 168] width 320 height 29
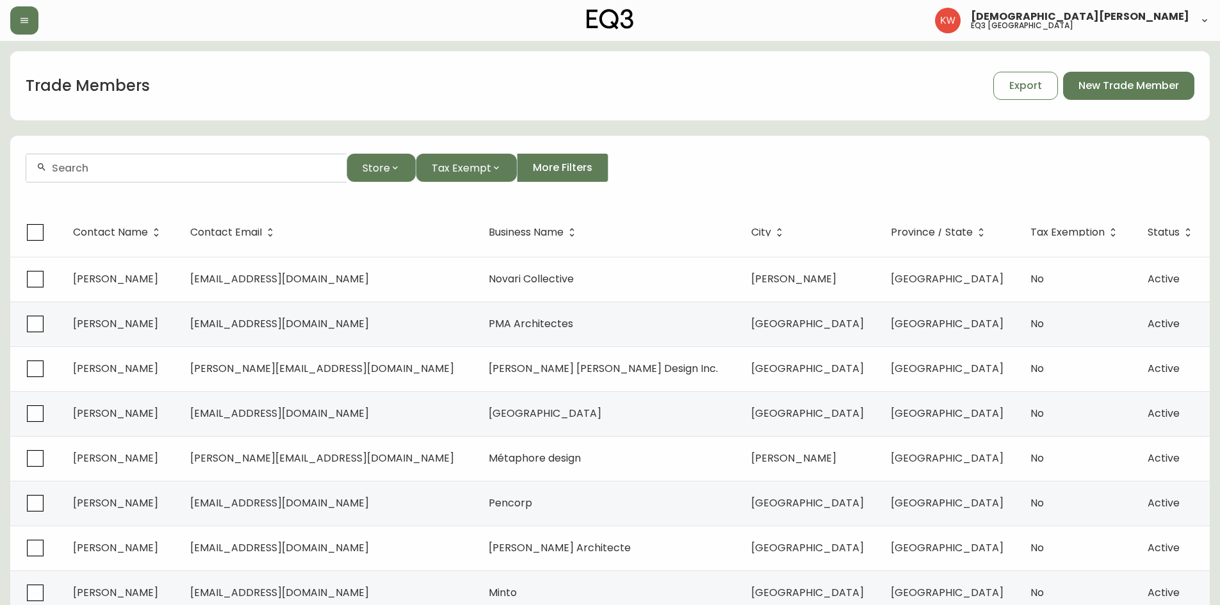
paste input "[EMAIL_ADDRESS][DOMAIN_NAME]"
type input "[EMAIL_ADDRESS][DOMAIN_NAME]"
click at [183, 233] on li "[EMAIL_ADDRESS][DOMAIN_NAME]" at bounding box center [186, 237] width 320 height 22
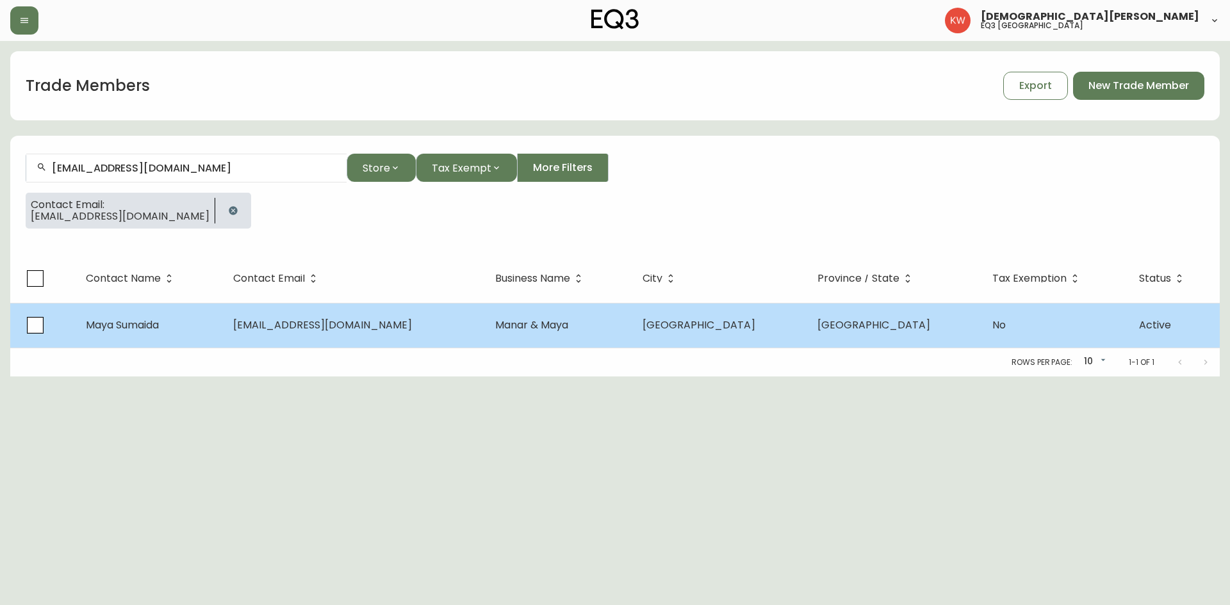
click at [199, 322] on td "Maya Sumaida" at bounding box center [149, 325] width 147 height 45
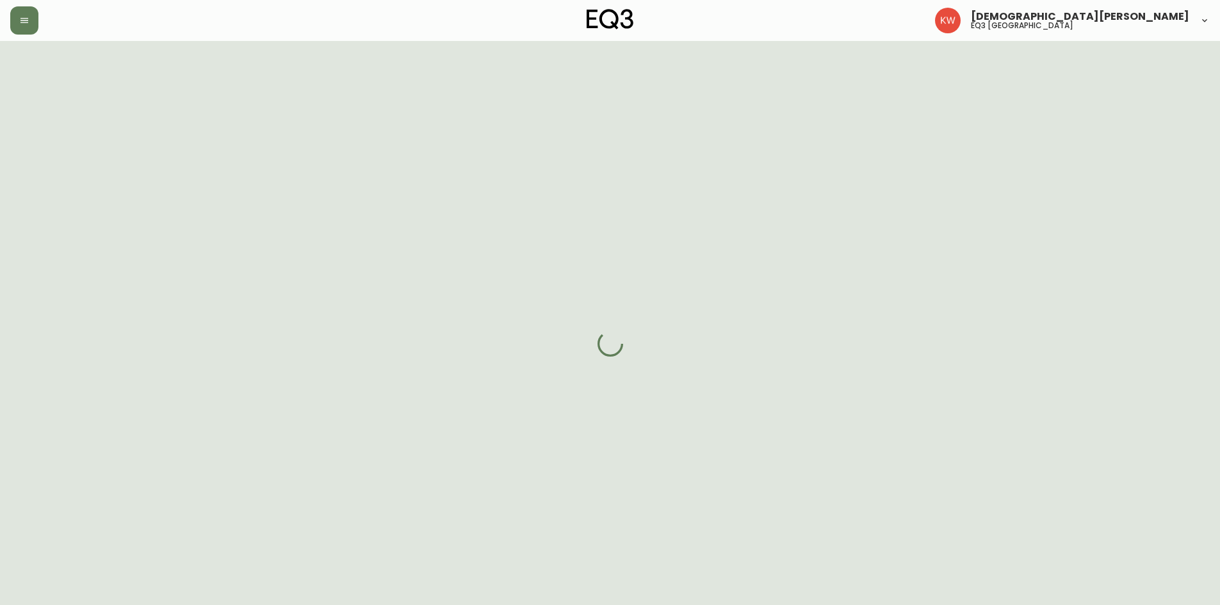
select select "AB"
select select "CA"
select select "CA_EN"
select select "Advertisement"
select select "Other"
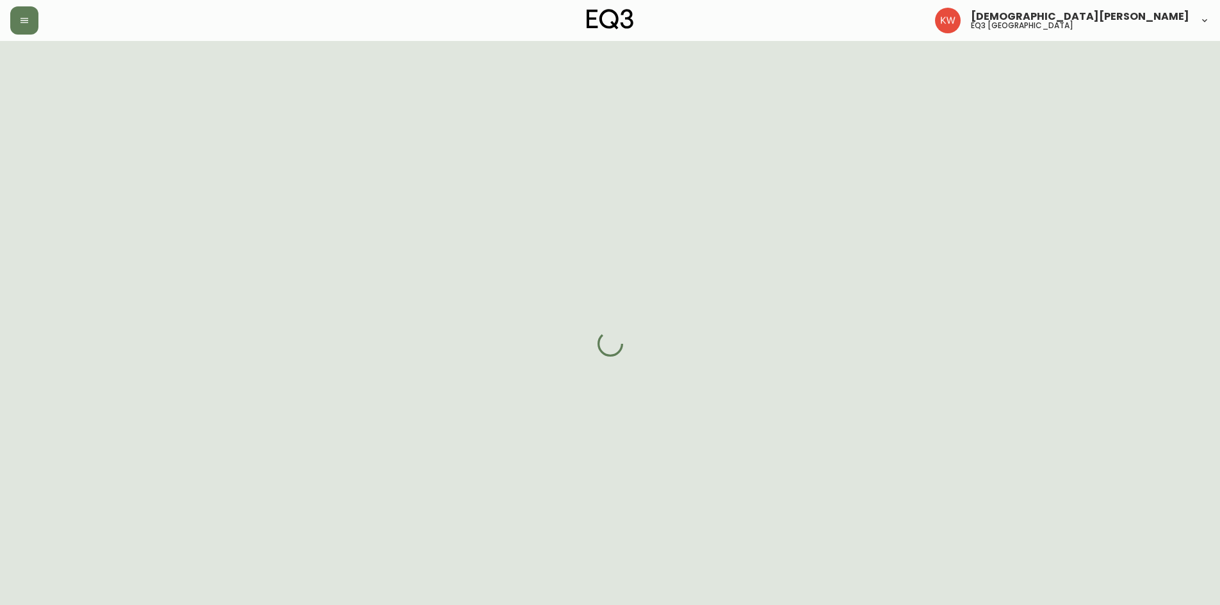
select select "cjw10z96m00006gs08l3o91tv"
select select "false"
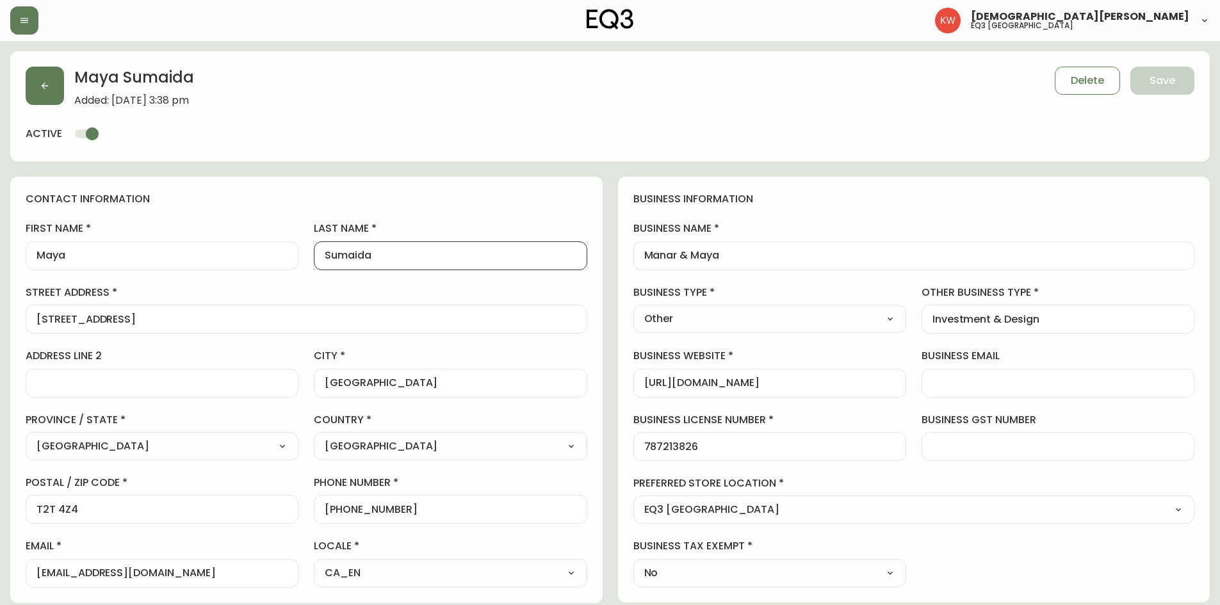
drag, startPoint x: 418, startPoint y: 259, endPoint x: 269, endPoint y: 258, distance: 149.3
click at [269, 258] on div "first name [PERSON_NAME] last name [GEOGRAPHIC_DATA] address [STREET_ADDRESS] /…" at bounding box center [307, 405] width 562 height 366
drag, startPoint x: 413, startPoint y: 513, endPoint x: 338, endPoint y: 510, distance: 75.0
click at [338, 510] on input "[PHONE_NUMBER]" at bounding box center [450, 510] width 251 height 12
